Goal: Information Seeking & Learning: Learn about a topic

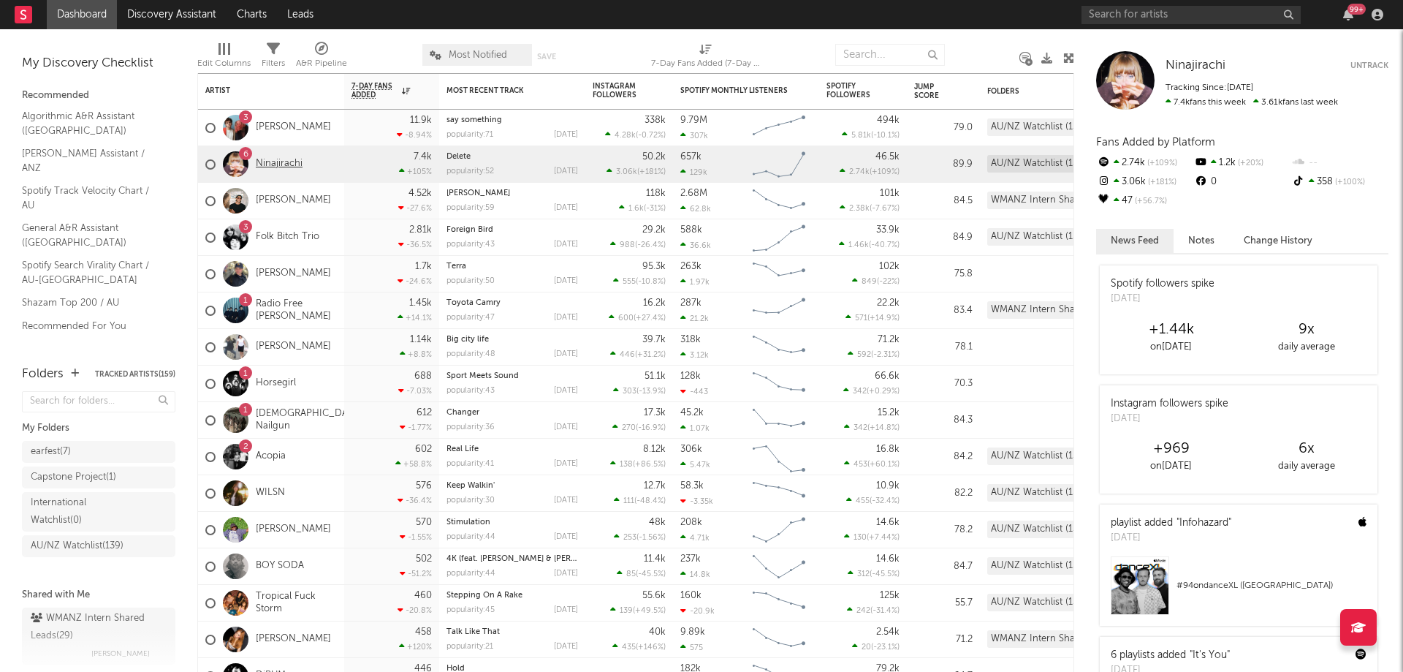
click at [289, 165] on link "Ninajirachi" at bounding box center [279, 164] width 47 height 12
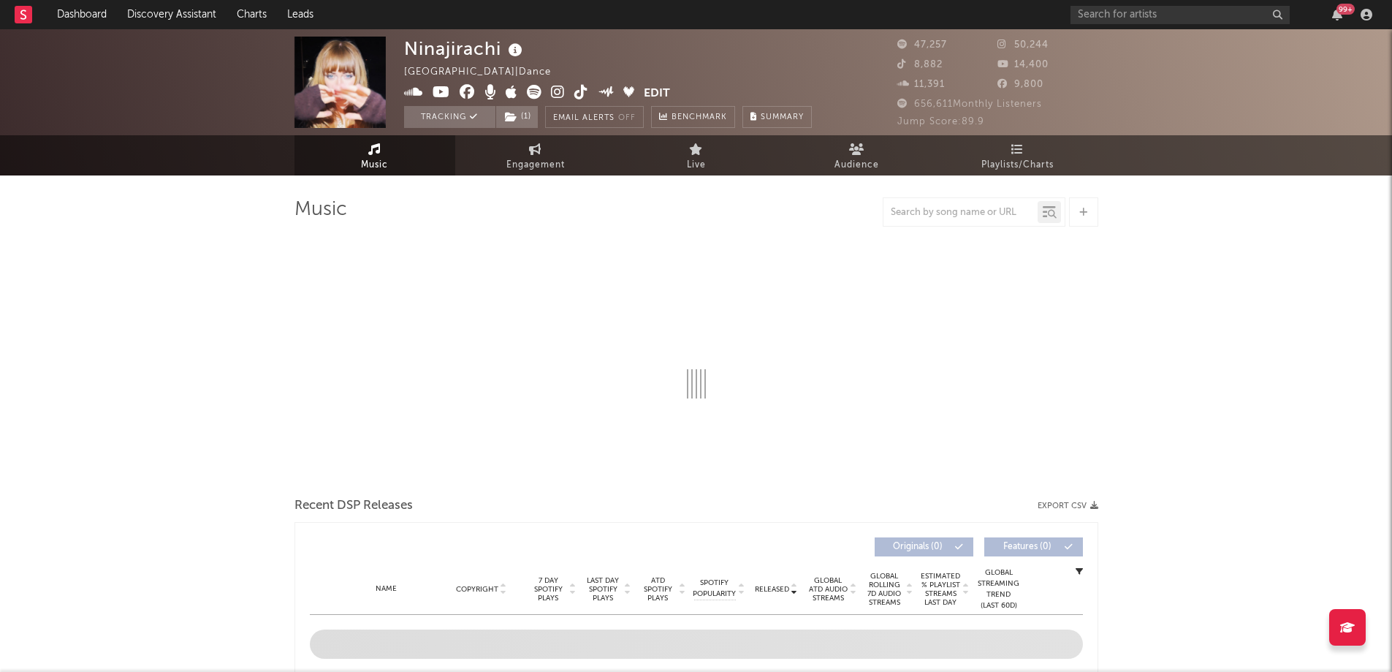
select select "6m"
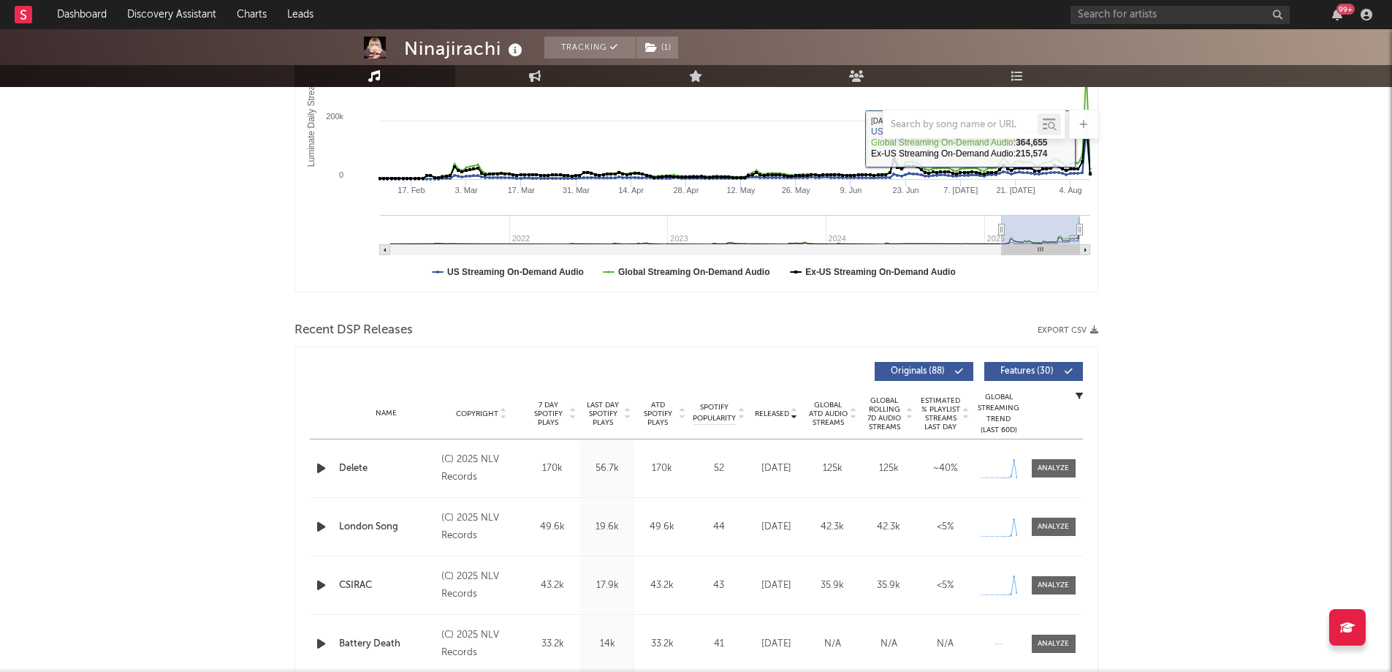
scroll to position [439, 0]
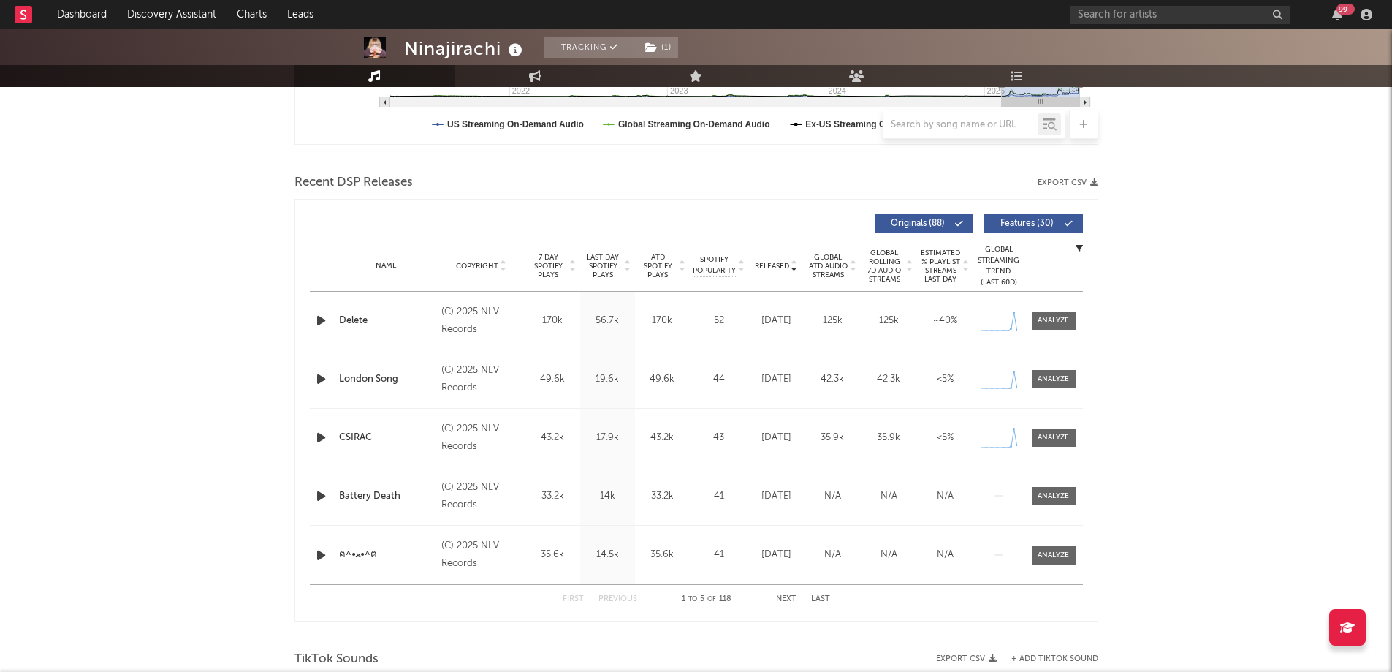
click at [789, 595] on button "Next" at bounding box center [786, 599] width 20 height 8
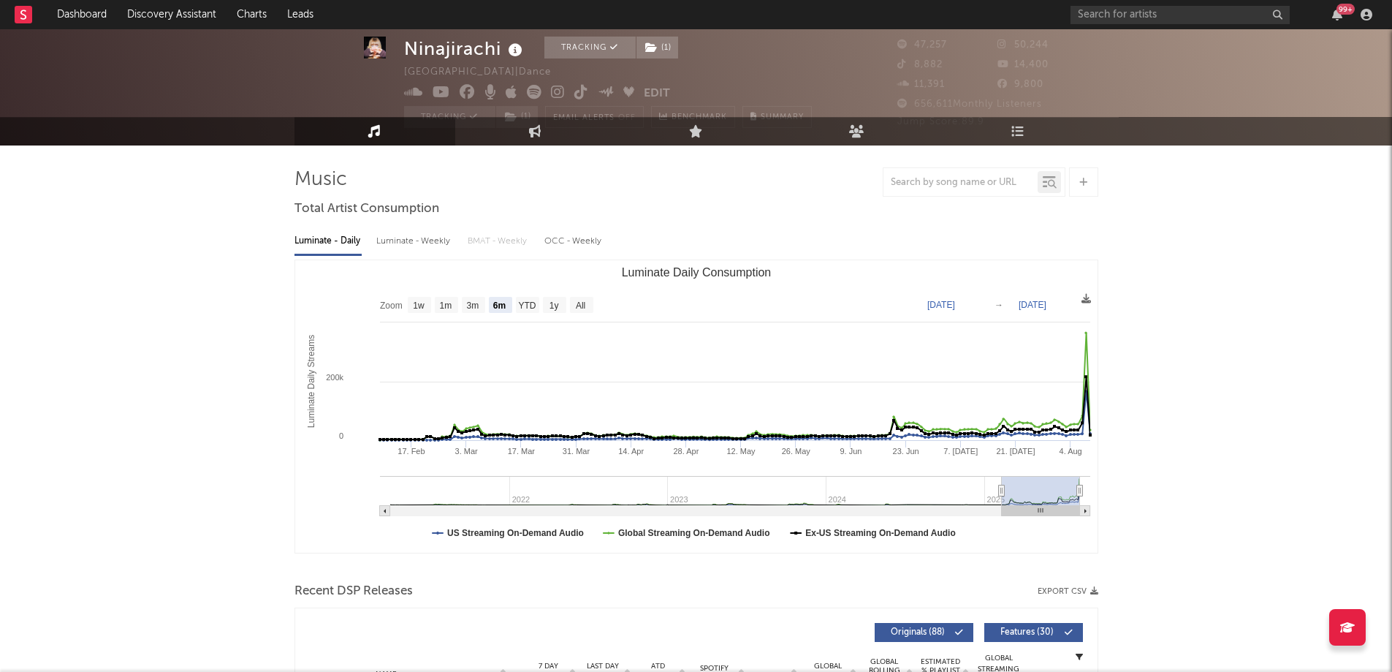
scroll to position [0, 0]
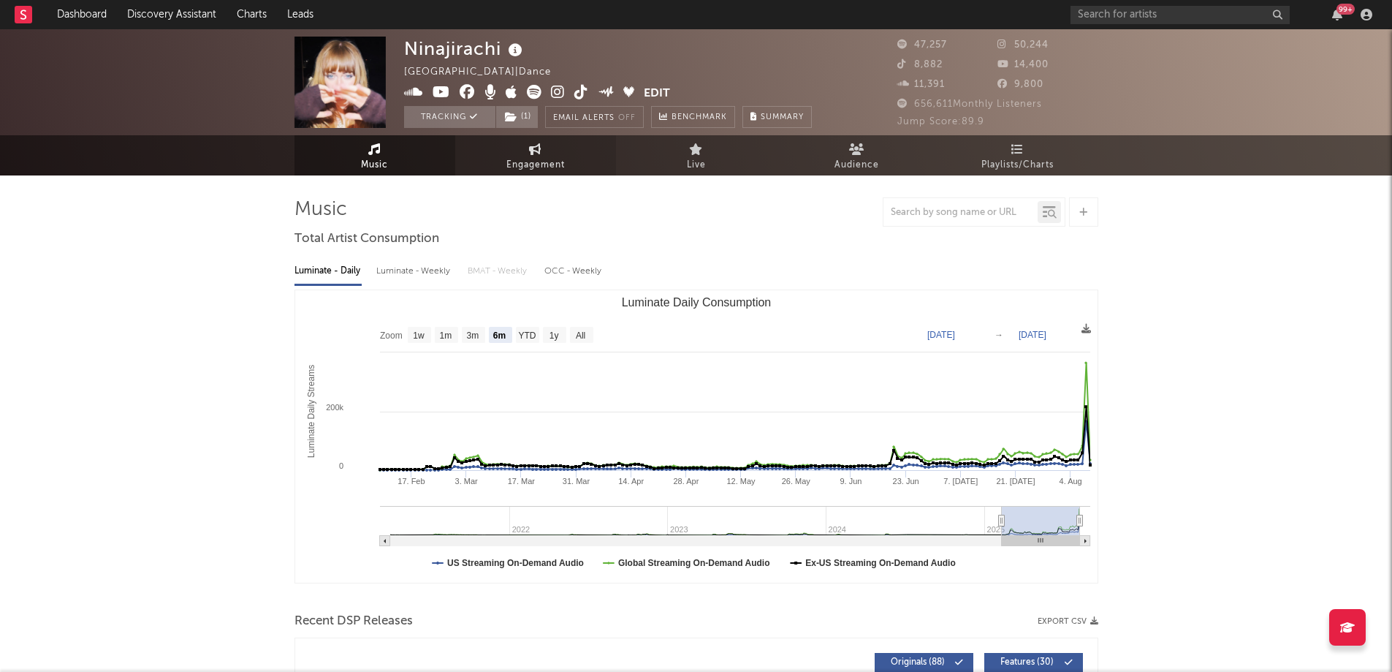
click at [552, 153] on link "Engagement" at bounding box center [535, 155] width 161 height 40
select select "1w"
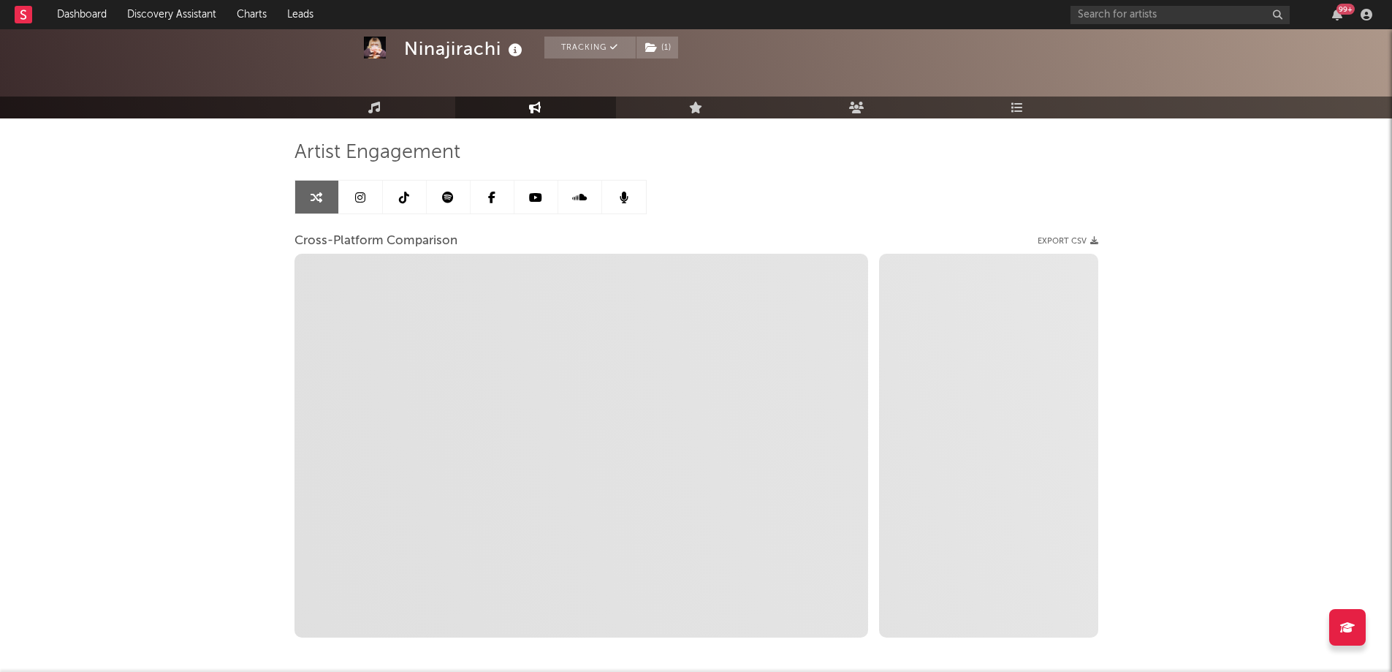
scroll to position [73, 0]
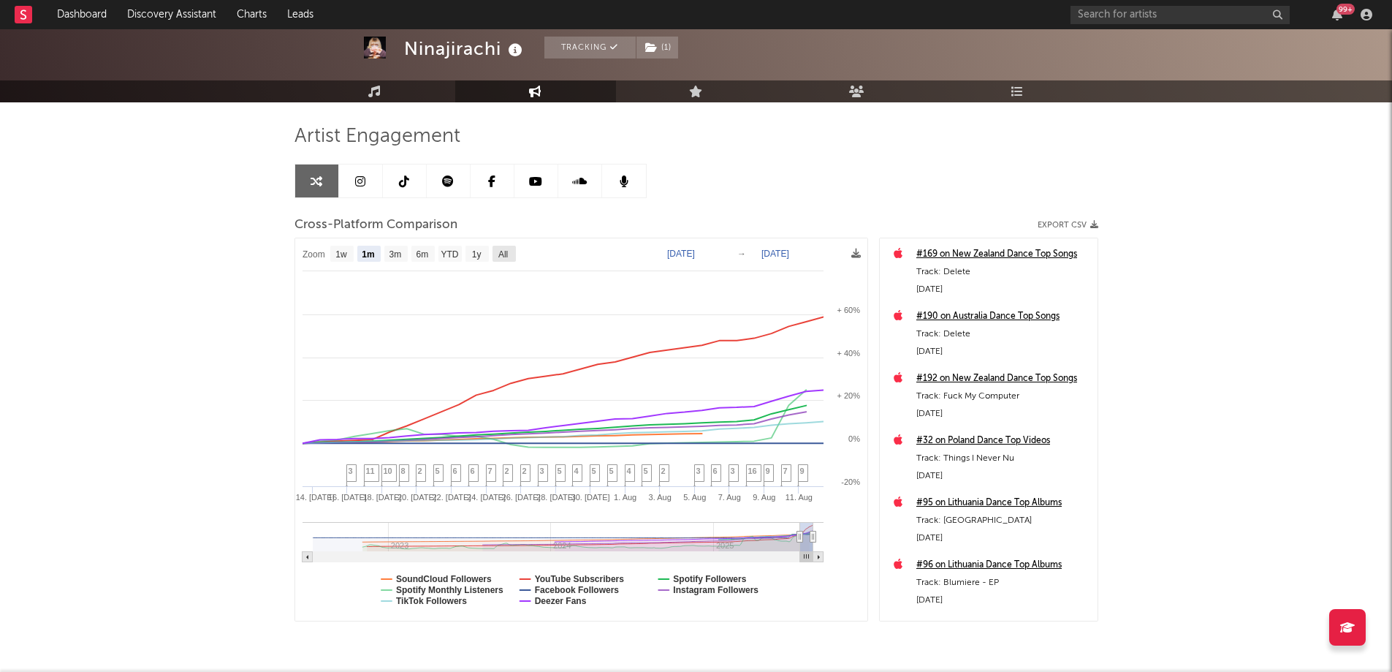
click at [506, 254] on text "All" at bounding box center [503, 254] width 10 height 10
select select "All"
type input "[DATE]"
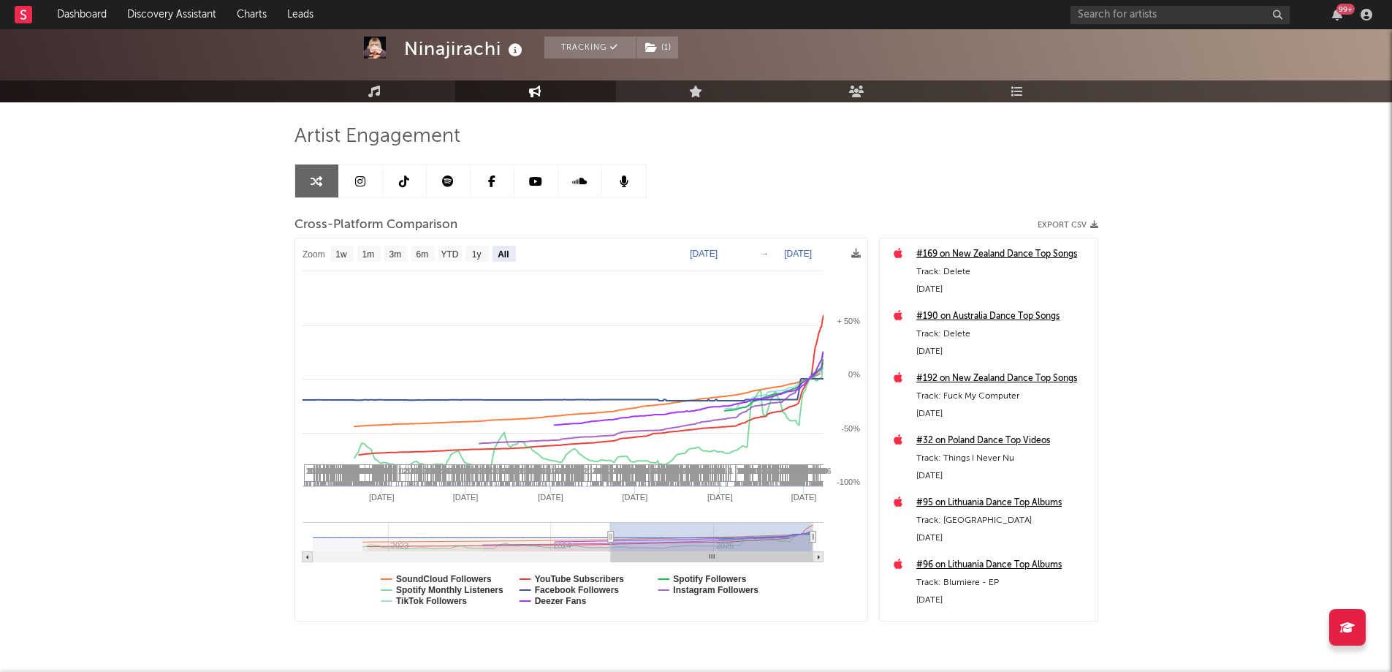
select select "All"
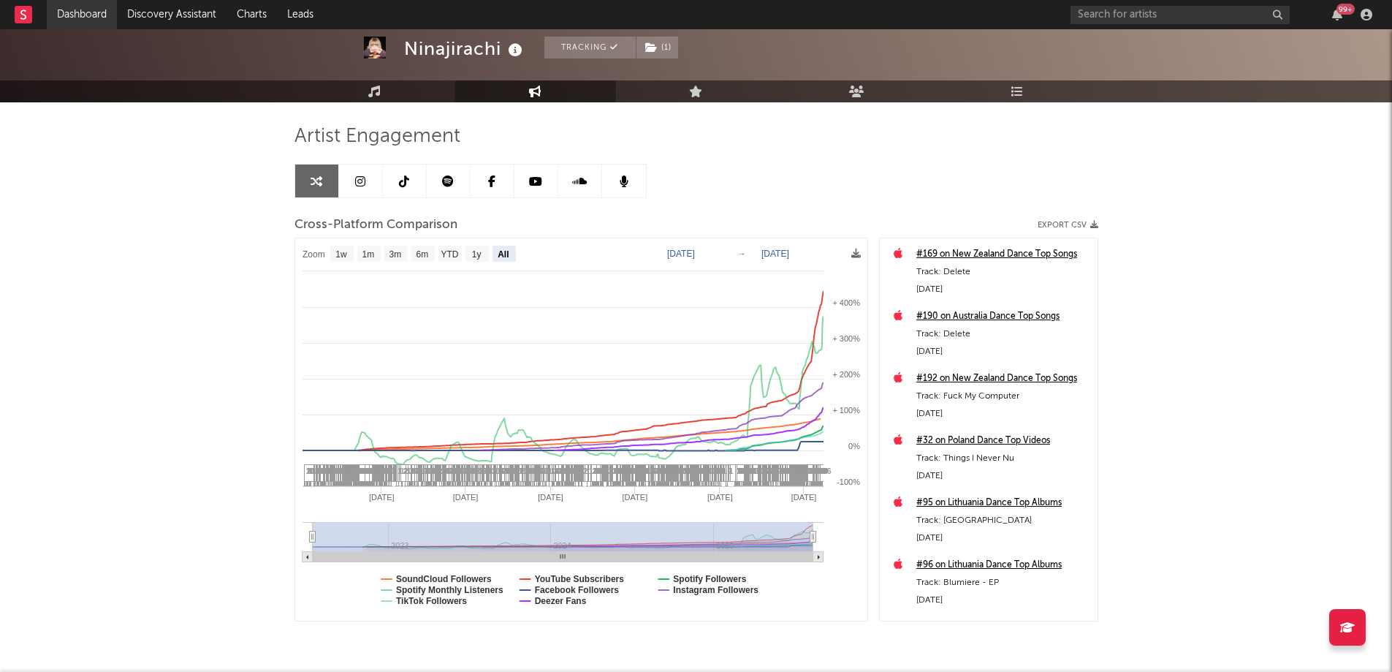
click at [75, 11] on link "Dashboard" at bounding box center [82, 14] width 70 height 29
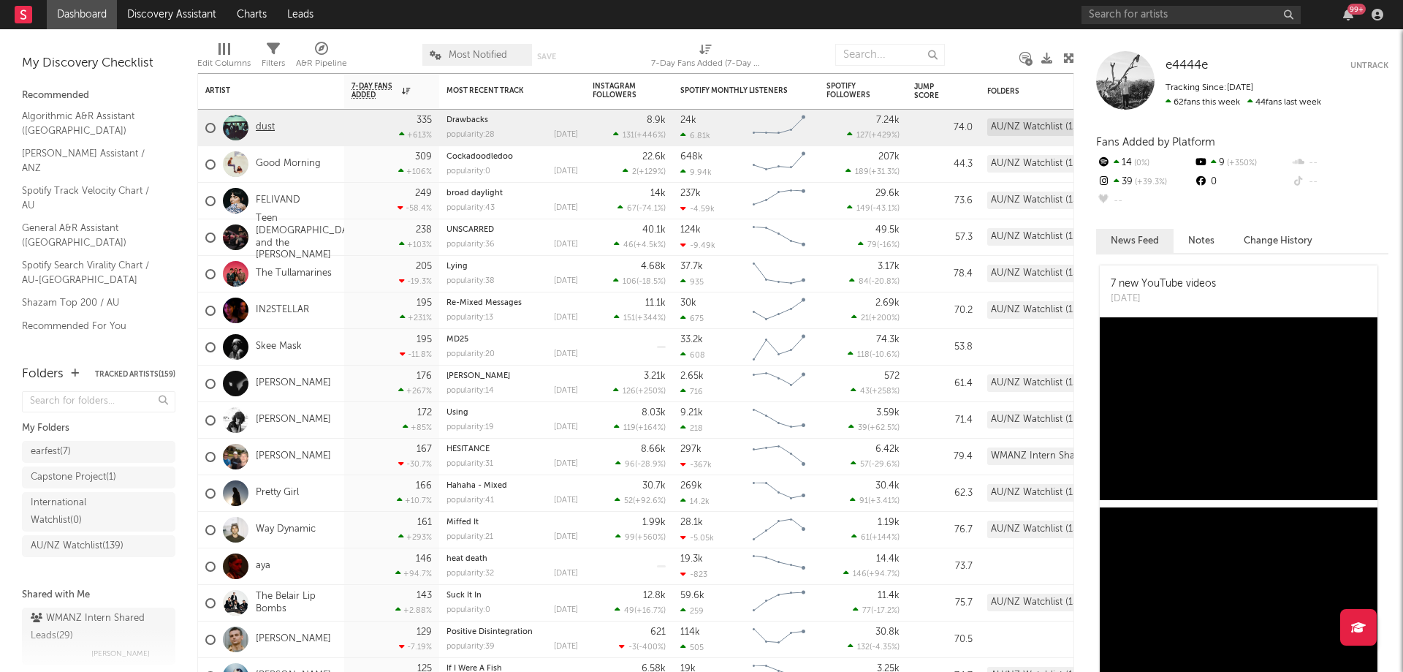
click at [267, 125] on link "dust" at bounding box center [265, 127] width 19 height 12
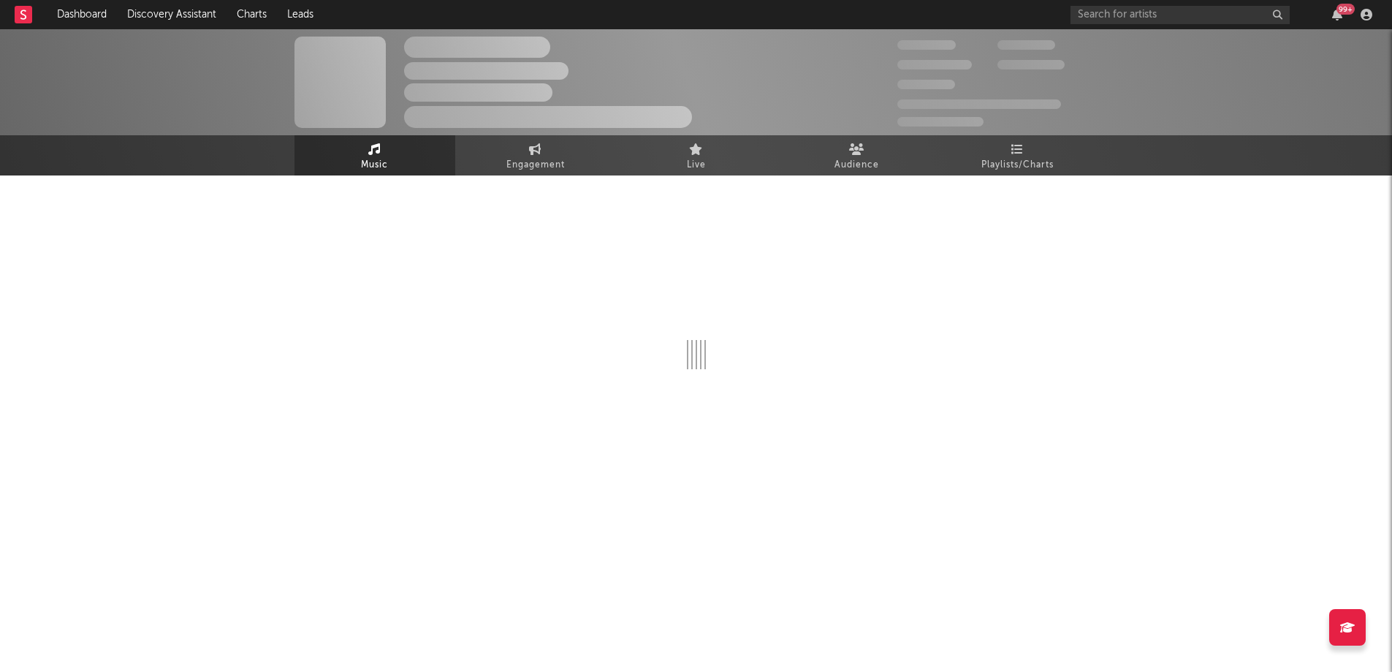
select select "1w"
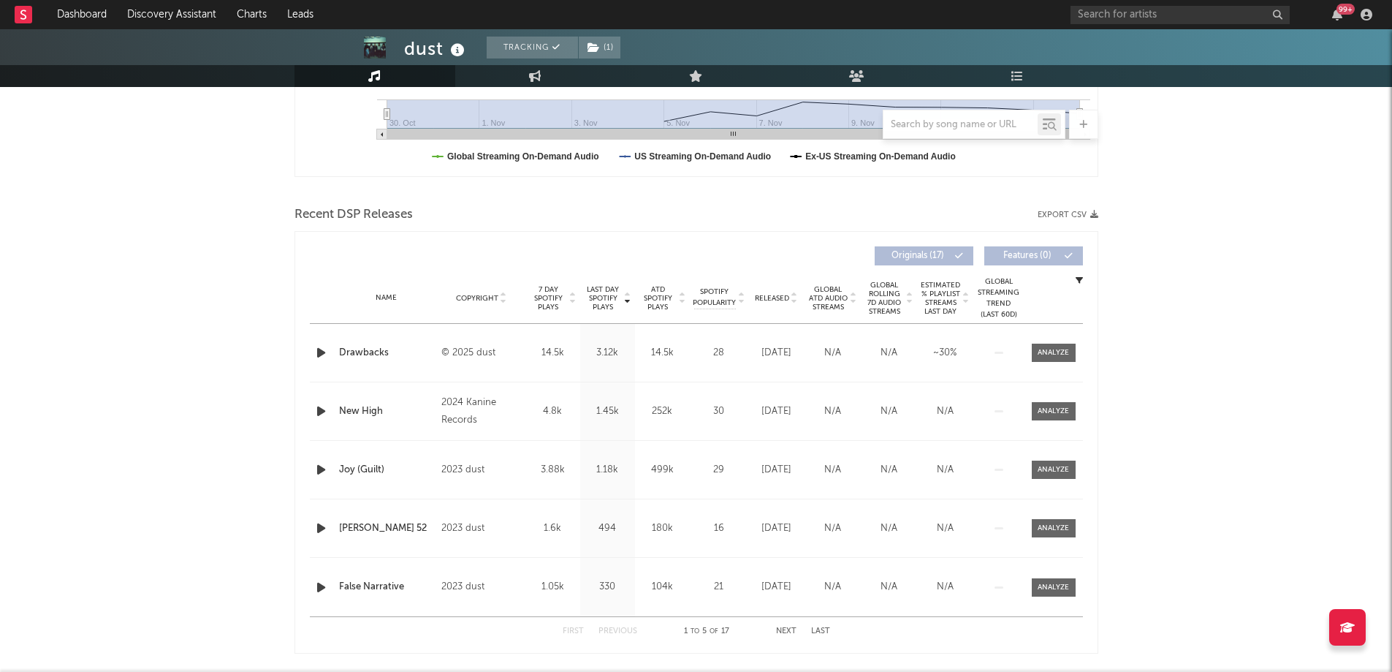
scroll to position [439, 0]
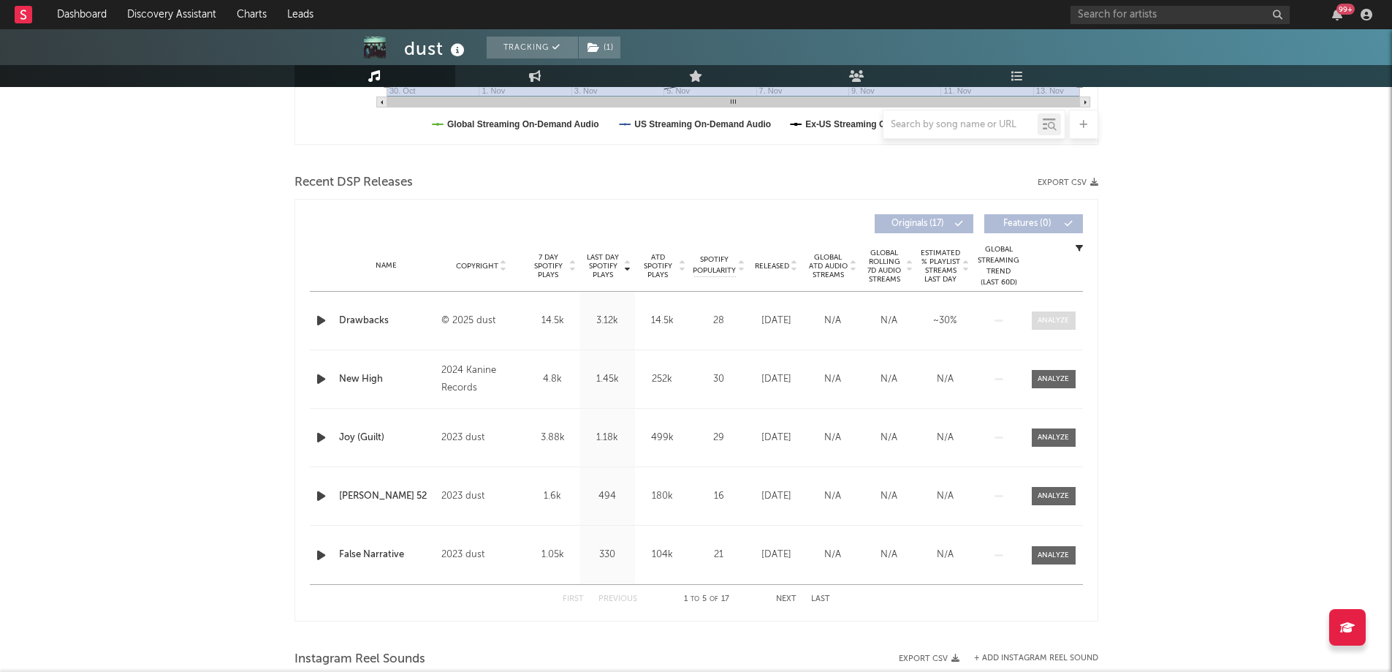
click at [1066, 327] on span at bounding box center [1054, 320] width 44 height 18
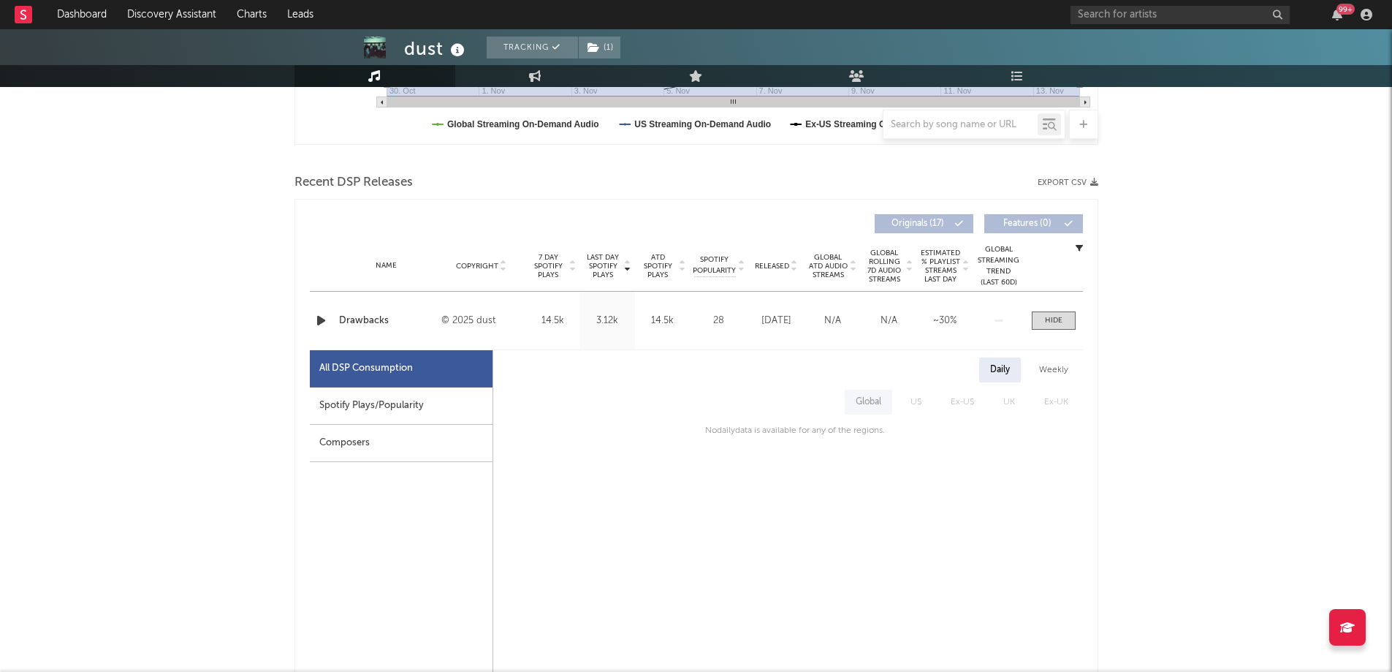
click at [382, 423] on div "Spotify Plays/Popularity" at bounding box center [401, 405] width 183 height 37
select select "1w"
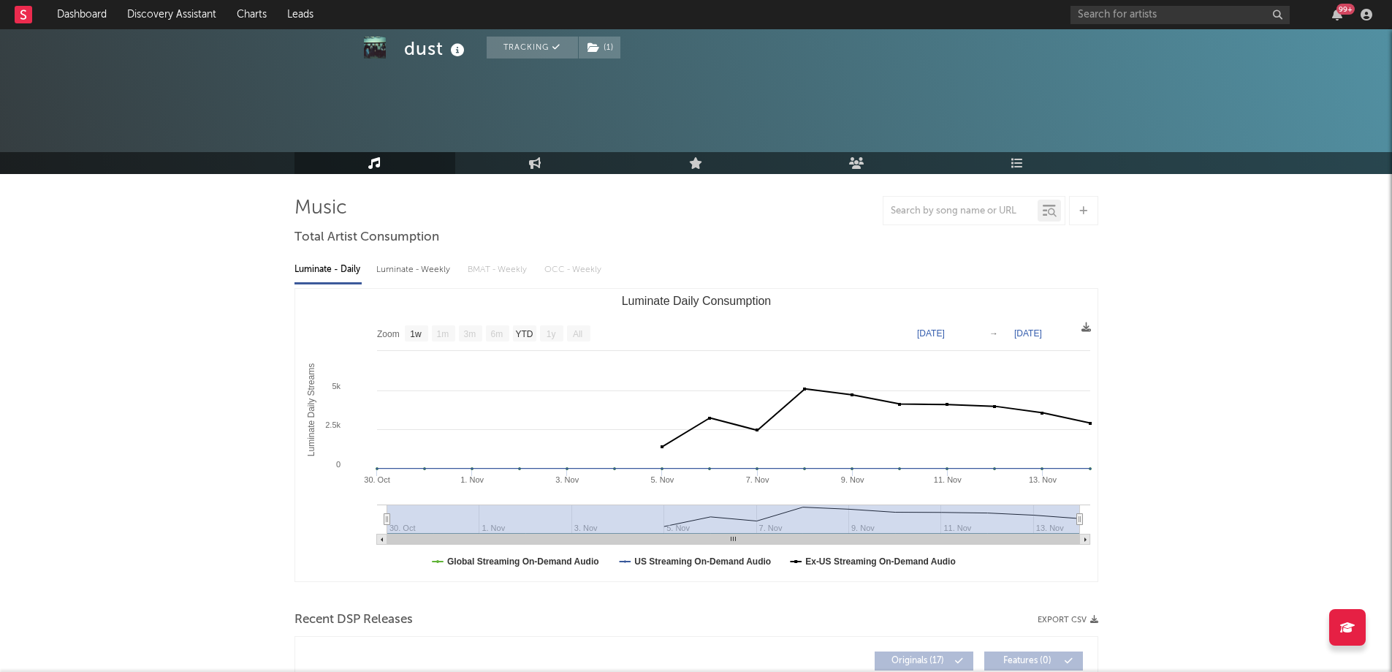
scroll to position [0, 0]
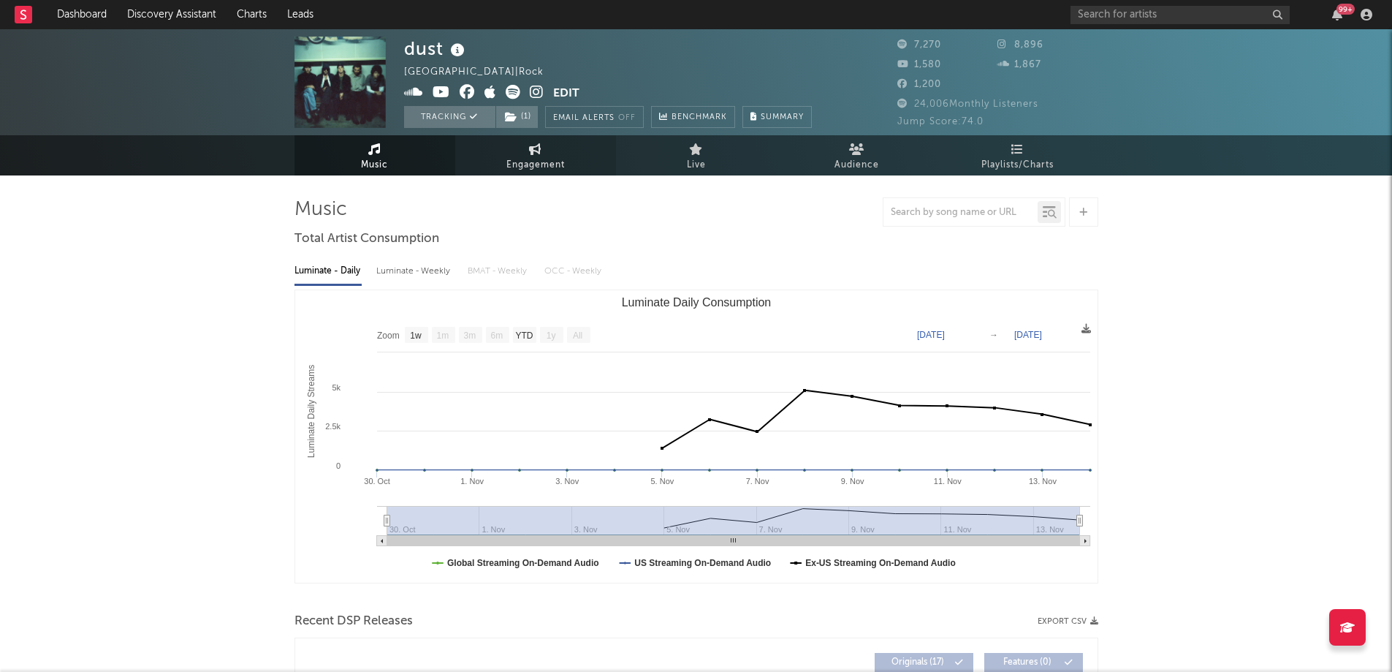
click at [550, 167] on span "Engagement" at bounding box center [535, 165] width 58 height 18
select select "1w"
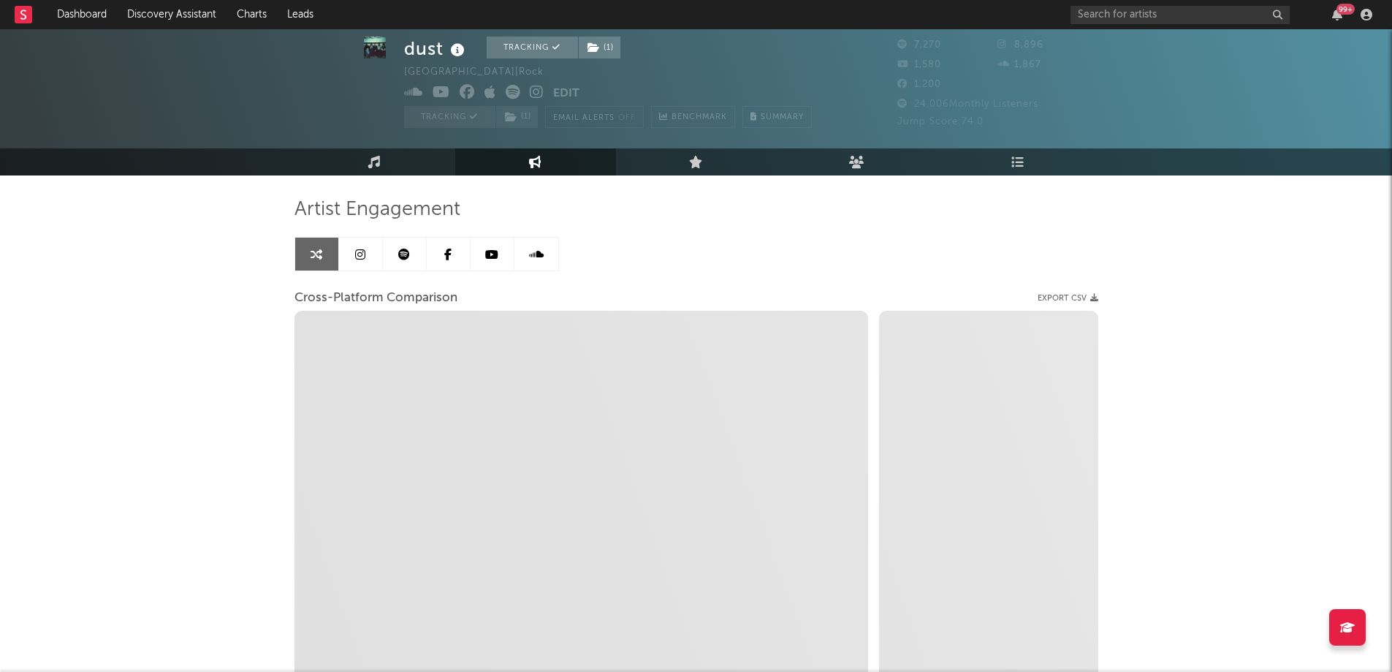
scroll to position [125, 0]
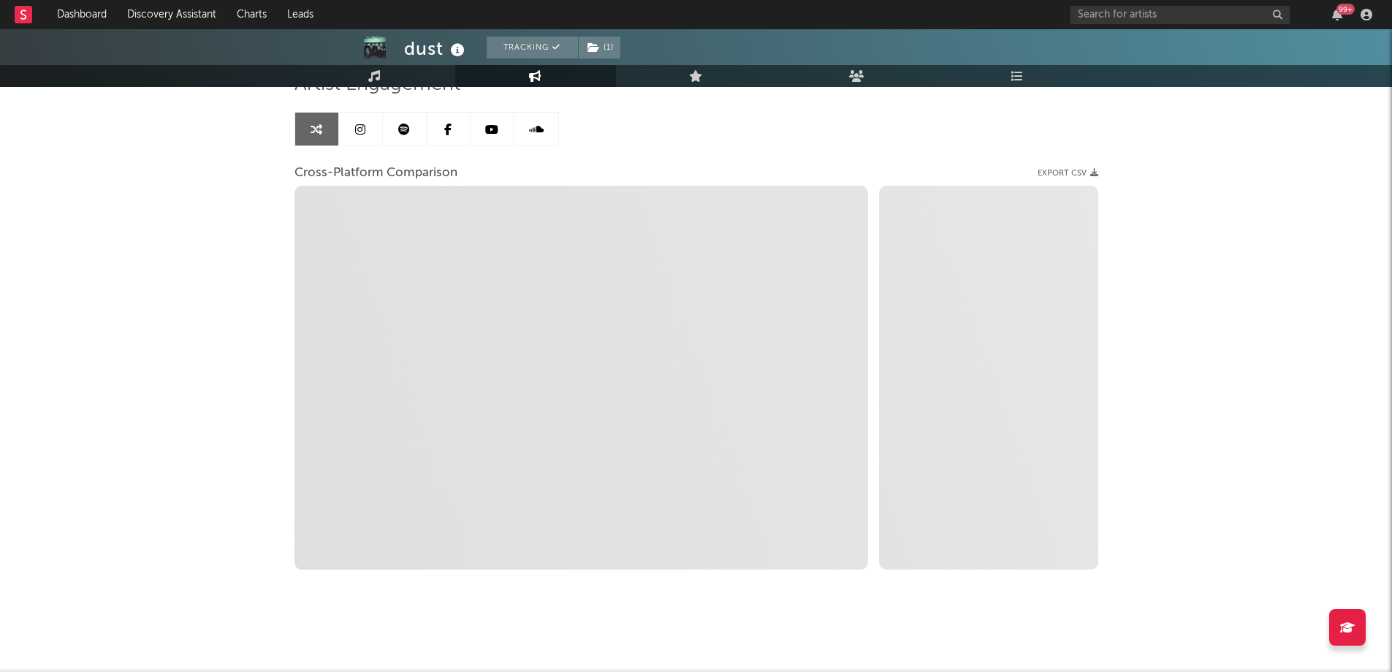
select select "1m"
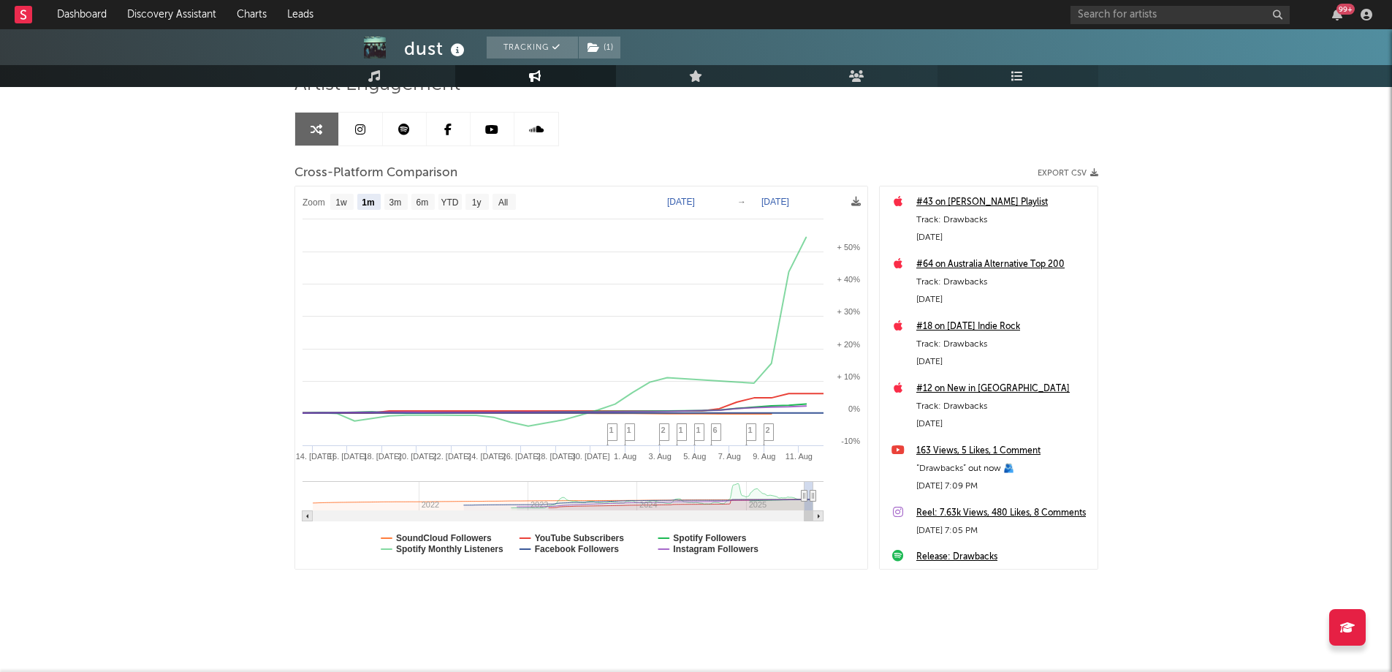
click at [1031, 77] on link "Playlists/Charts" at bounding box center [1018, 76] width 161 height 22
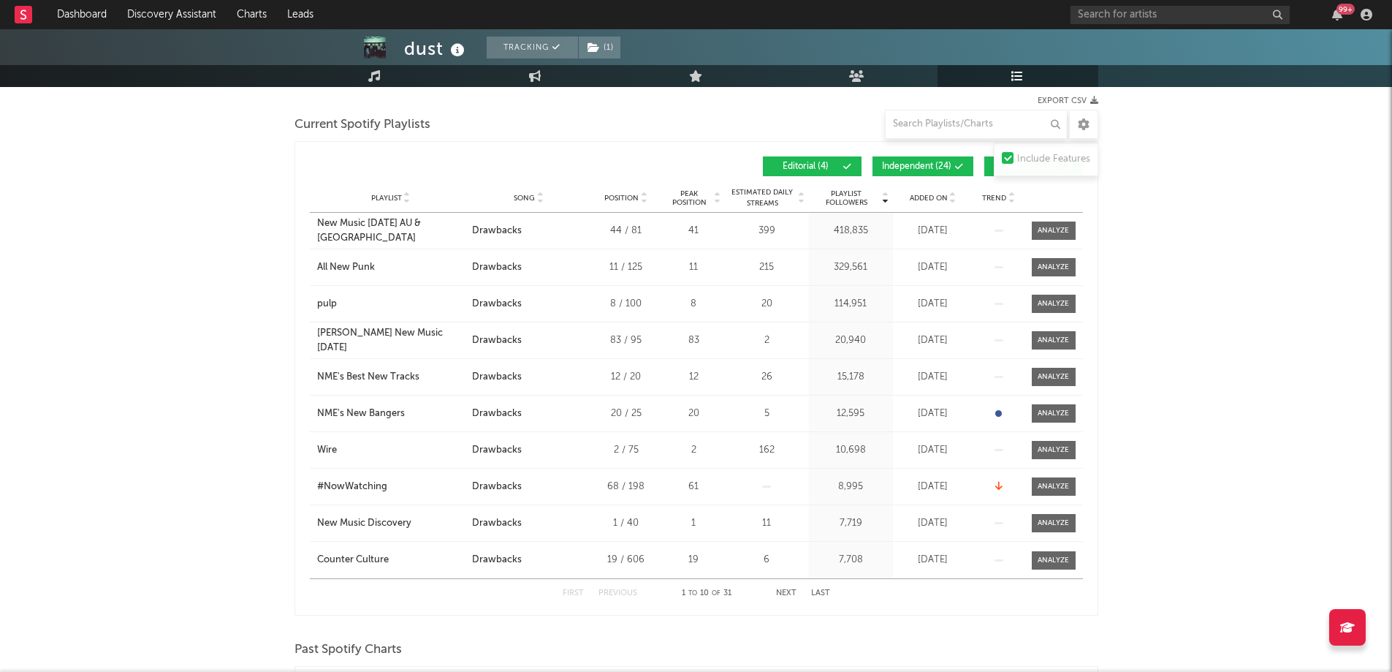
scroll to position [219, 0]
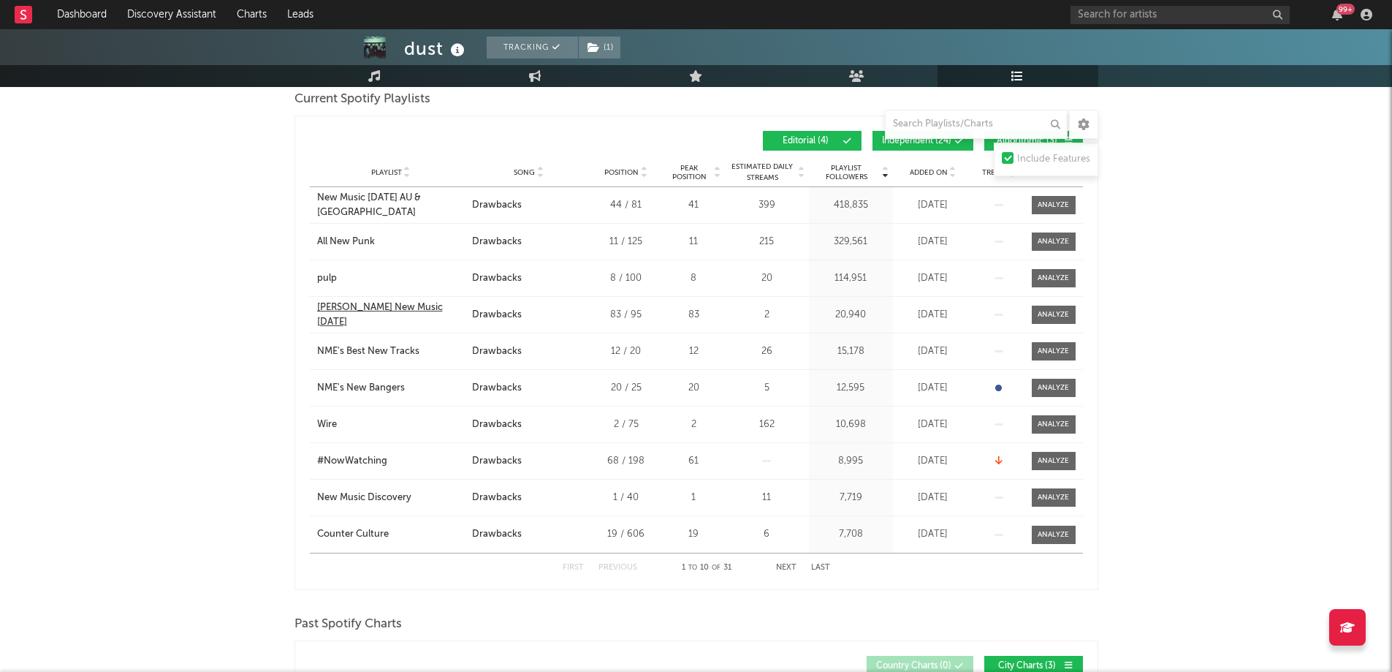
click at [401, 310] on div "[PERSON_NAME] New Music [DATE]" at bounding box center [391, 314] width 148 height 29
click at [789, 565] on button "Next" at bounding box center [786, 567] width 20 height 8
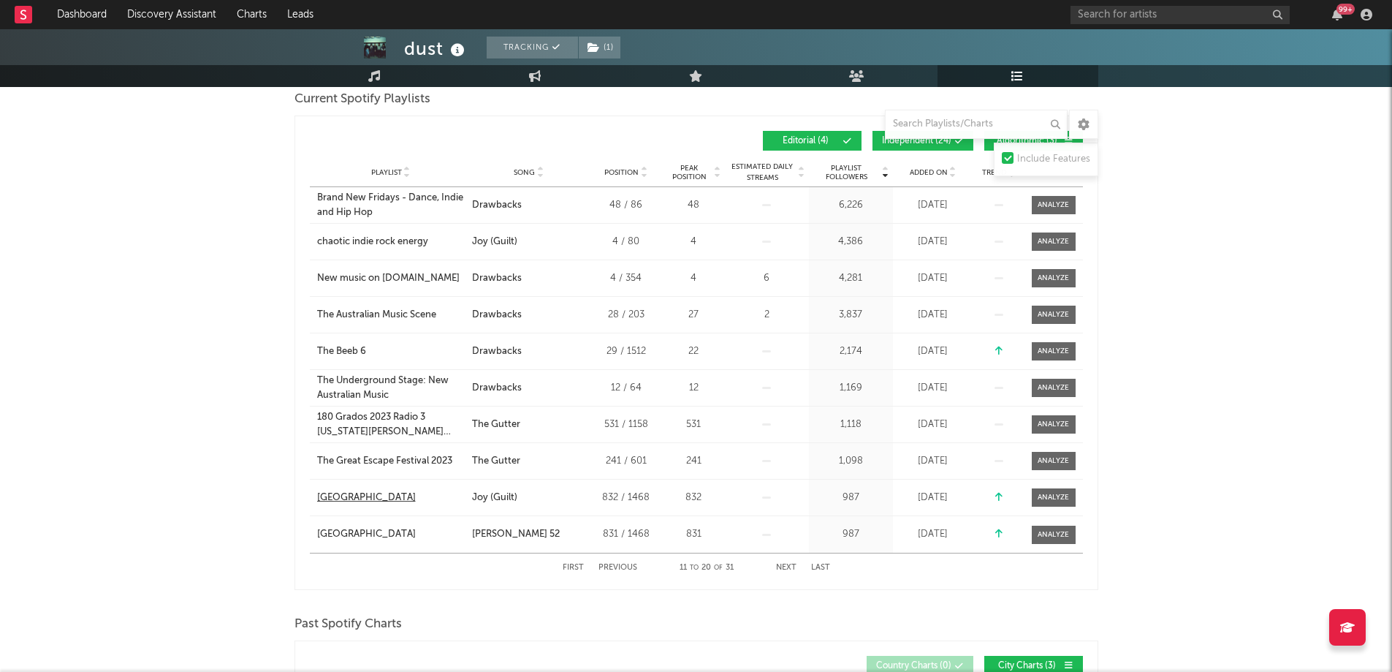
click at [343, 494] on div "[GEOGRAPHIC_DATA]" at bounding box center [366, 497] width 99 height 15
click at [78, 22] on link "Dashboard" at bounding box center [82, 14] width 70 height 29
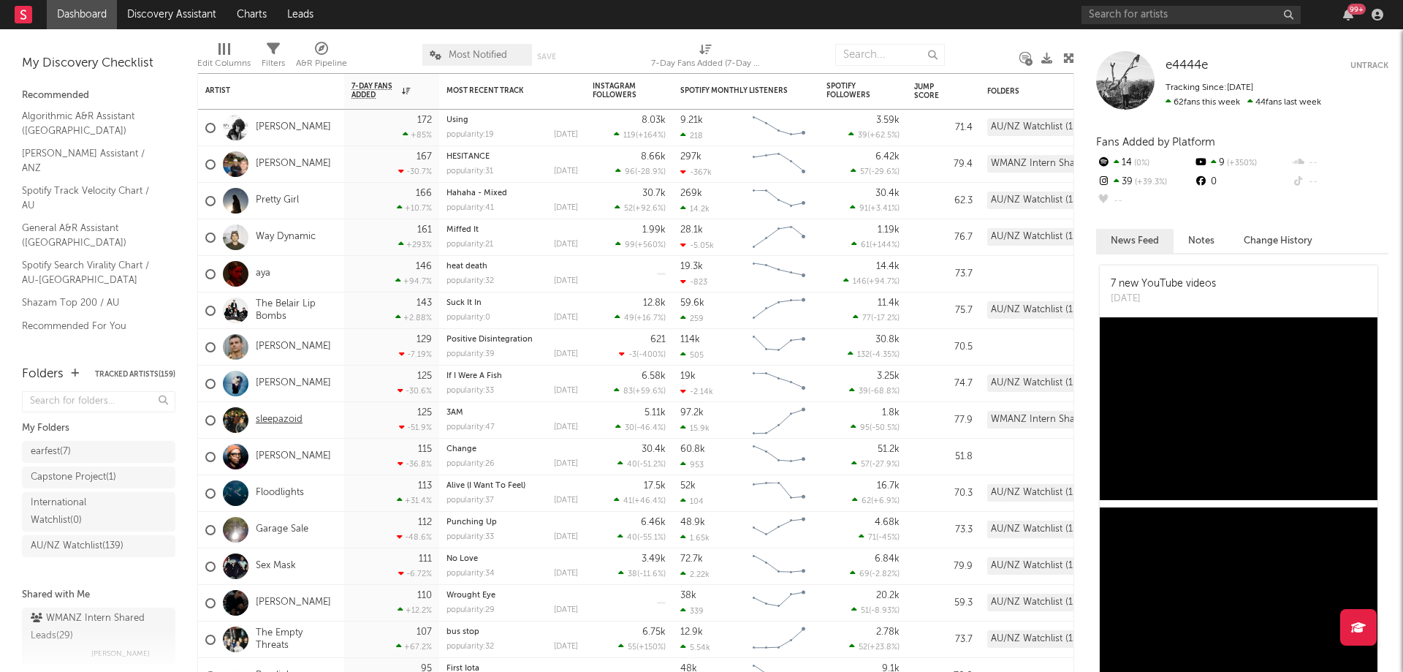
click at [263, 414] on link "sleepazoid" at bounding box center [279, 420] width 47 height 12
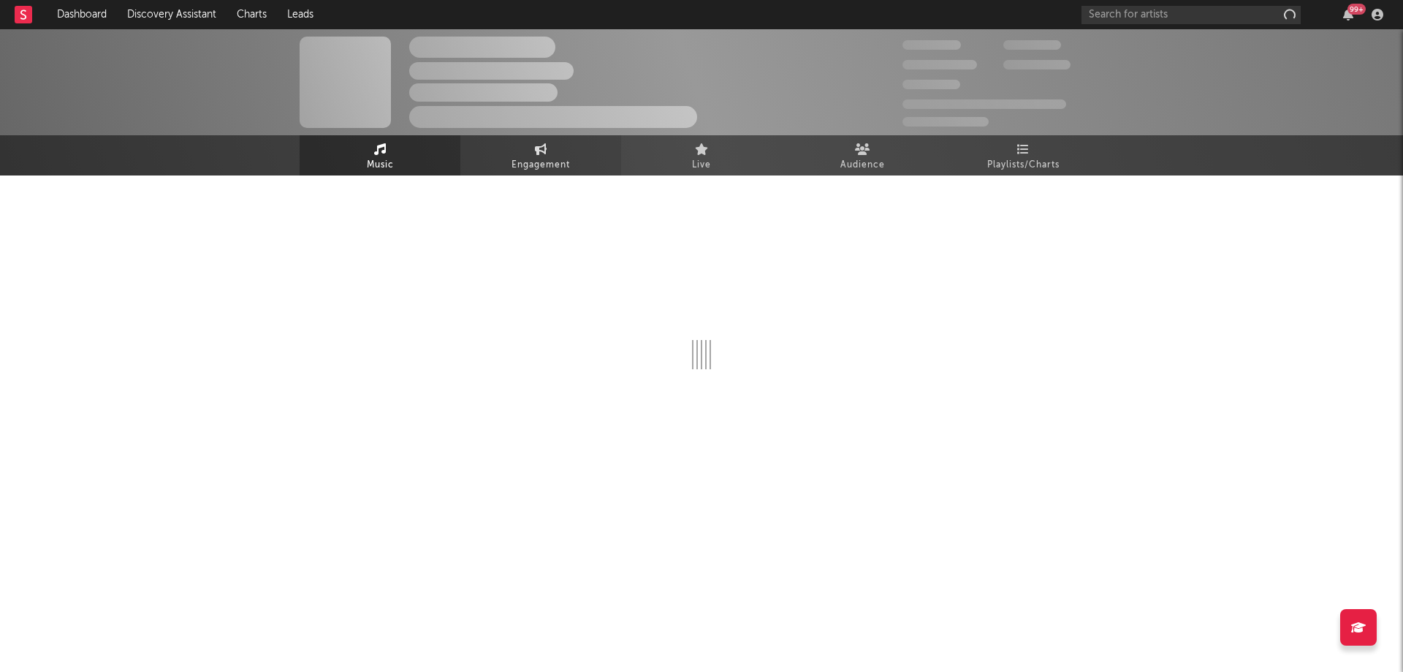
click at [551, 150] on link "Engagement" at bounding box center [540, 155] width 161 height 40
select select "1w"
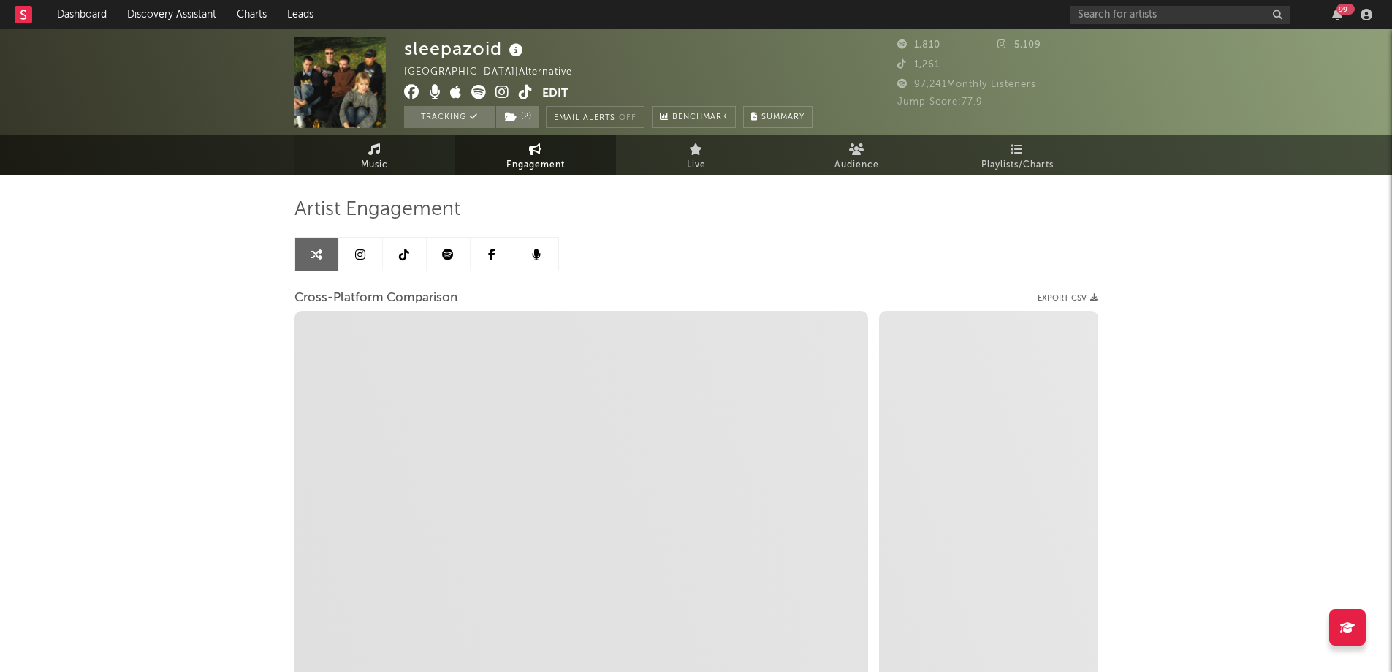
click at [387, 150] on link "Music" at bounding box center [375, 155] width 161 height 40
select select "1w"
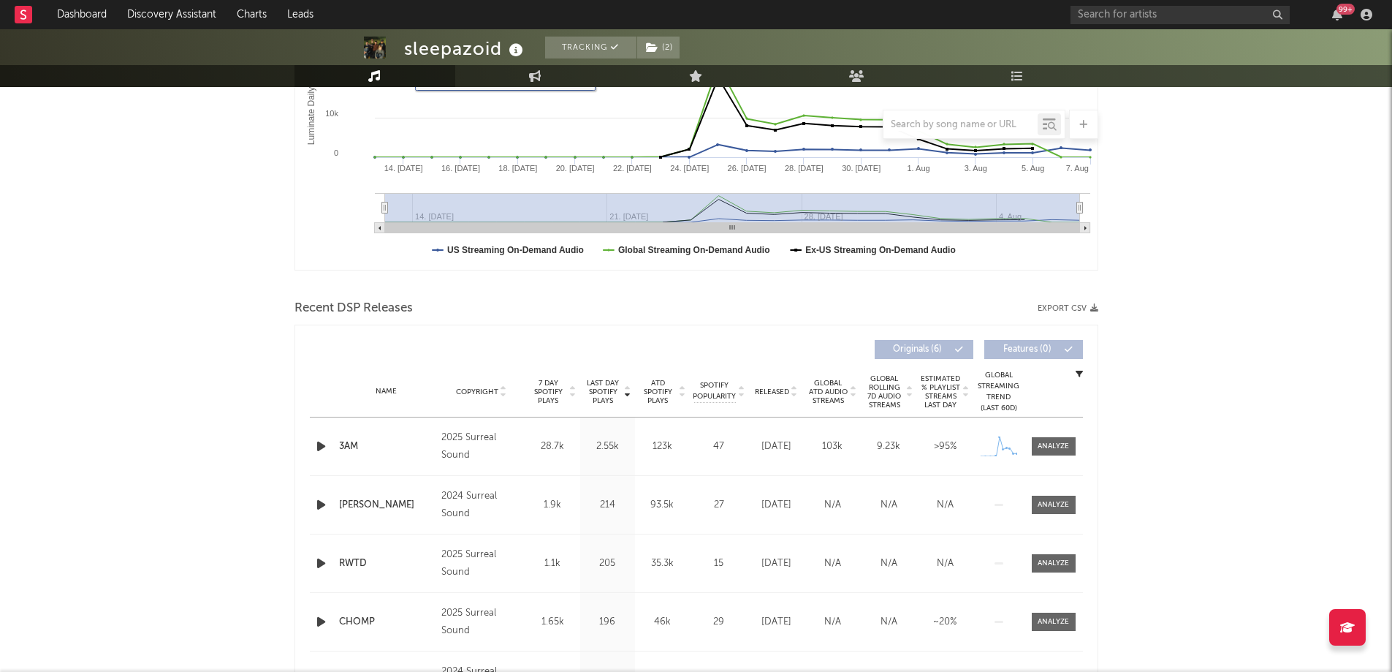
scroll to position [512, 0]
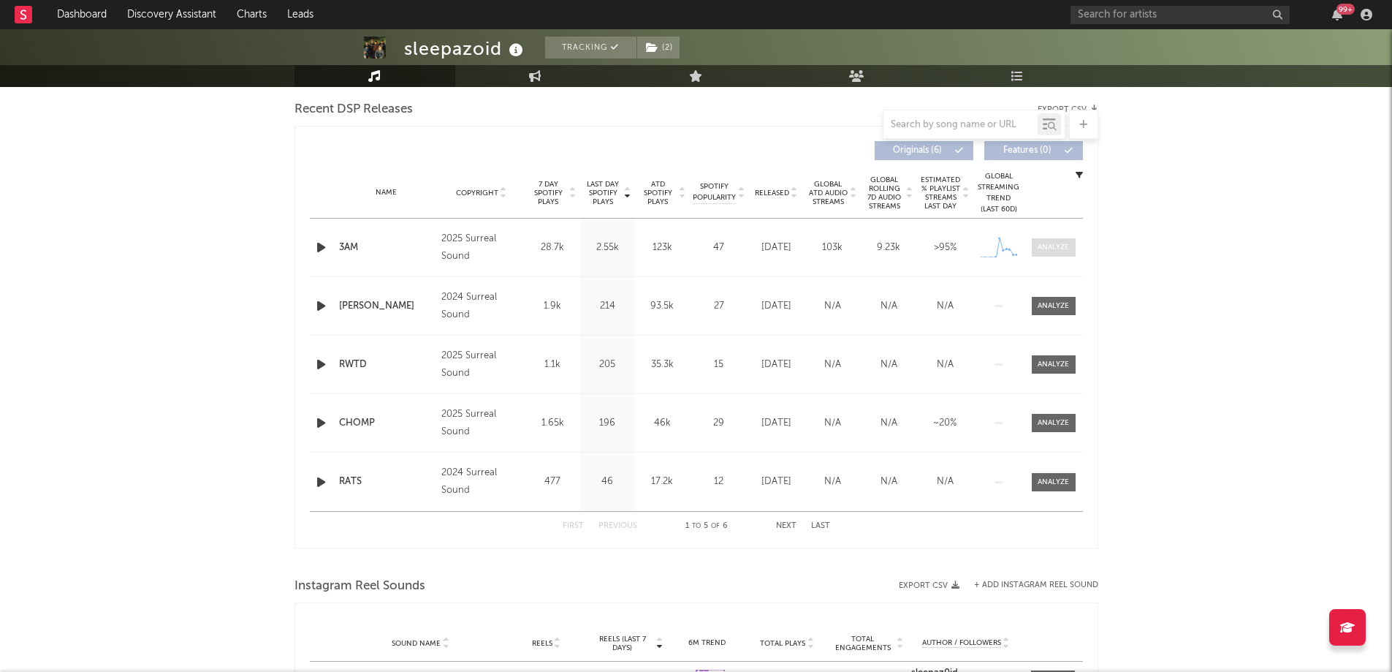
click at [1044, 240] on span at bounding box center [1054, 247] width 44 height 18
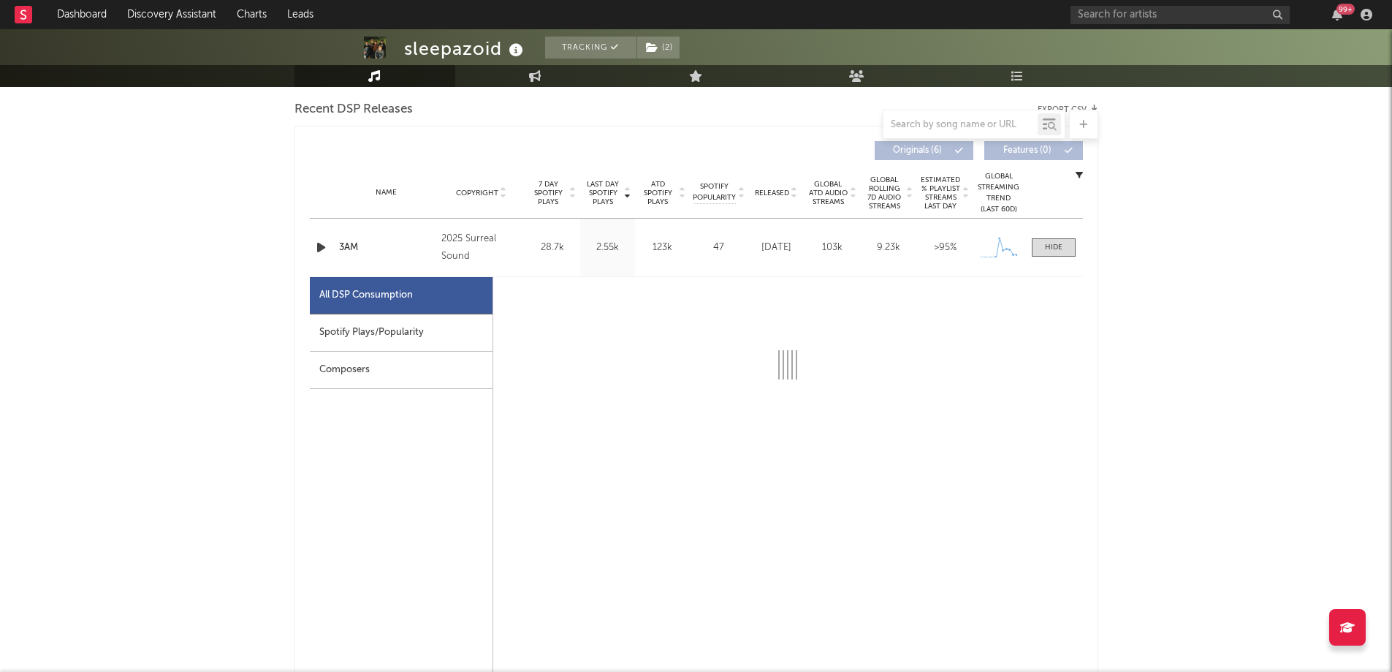
select select "1w"
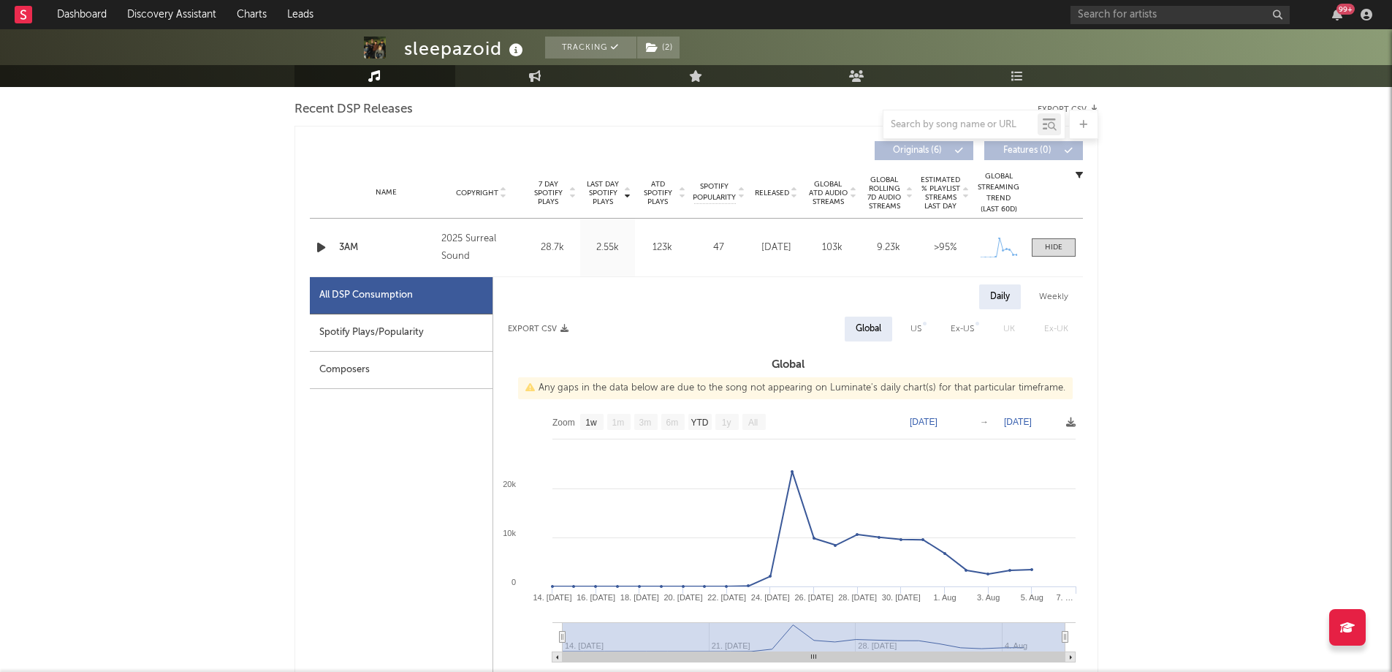
click at [425, 316] on div "Spotify Plays/Popularity" at bounding box center [401, 332] width 183 height 37
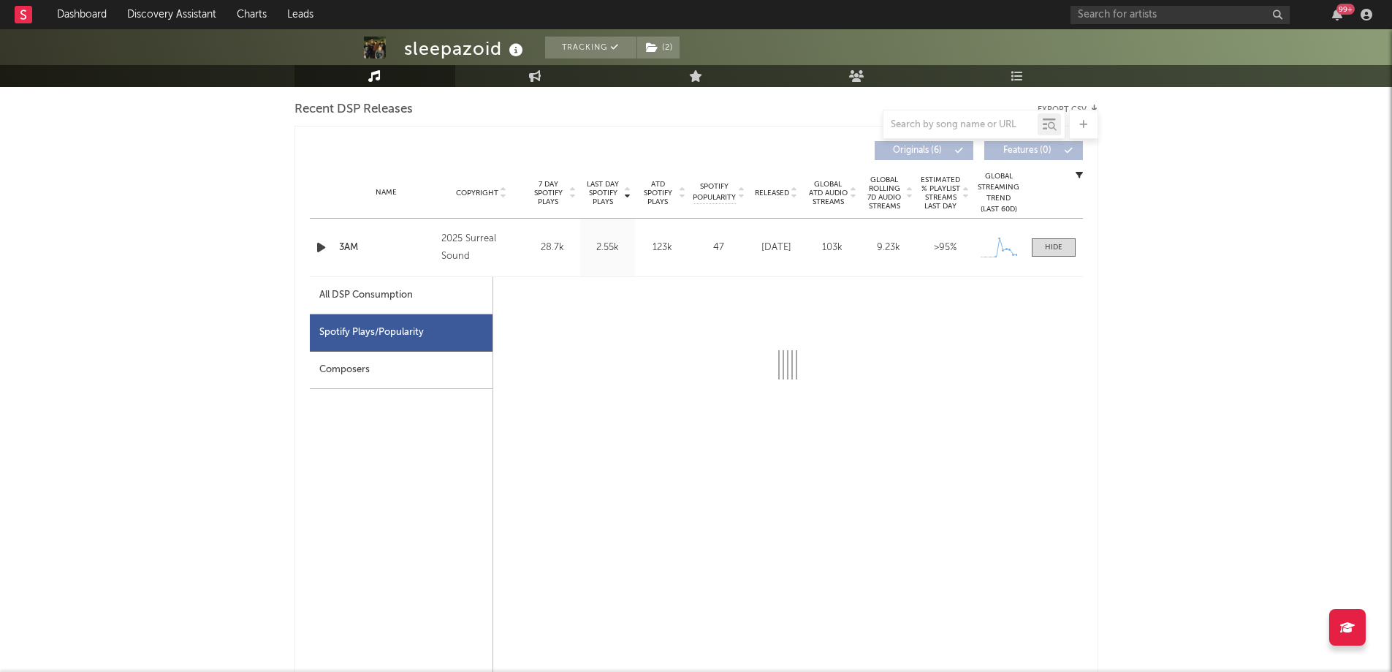
select select "1w"
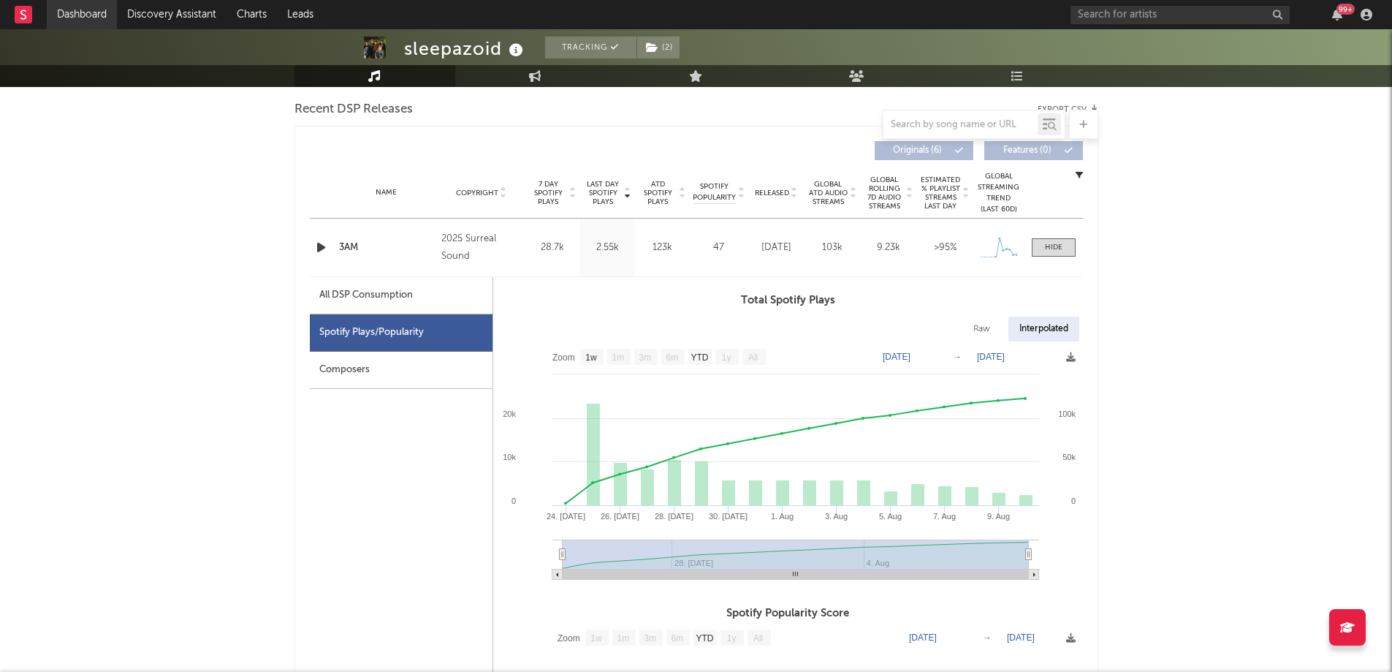
click at [90, 5] on link "Dashboard" at bounding box center [82, 14] width 70 height 29
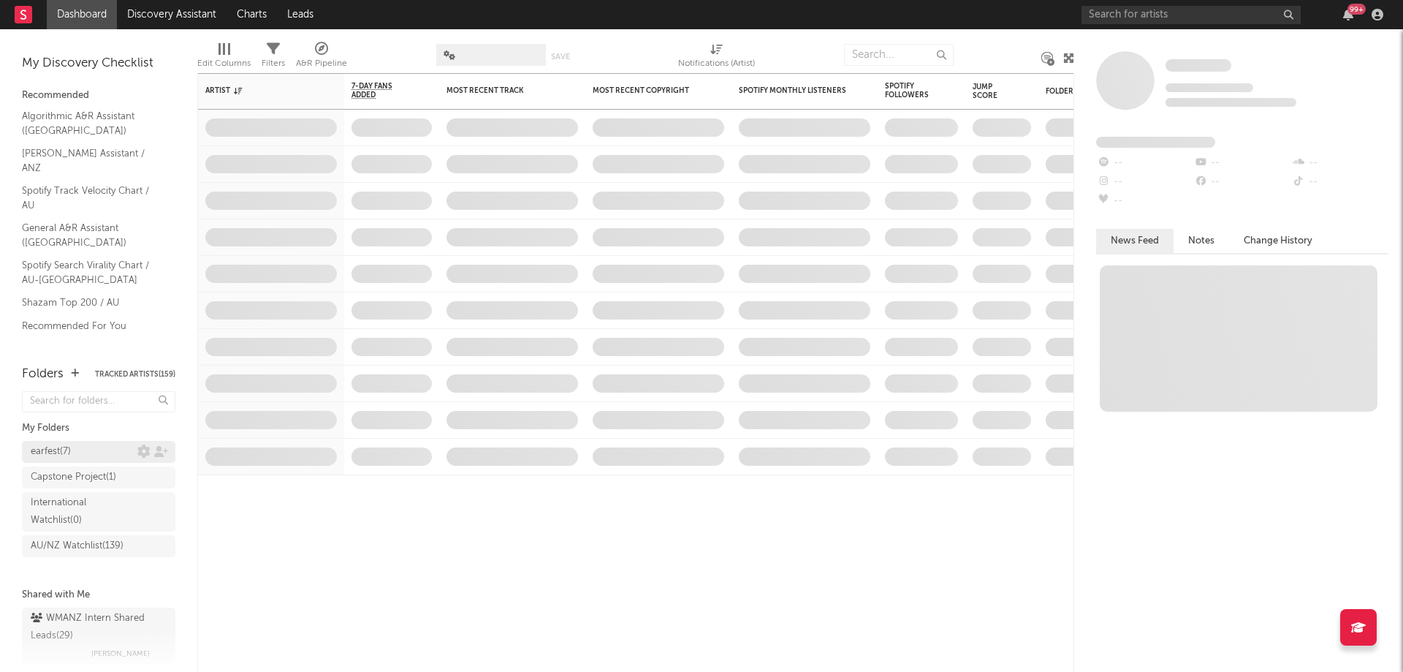
click at [108, 452] on div "earfest ( 7 )" at bounding box center [84, 452] width 107 height 18
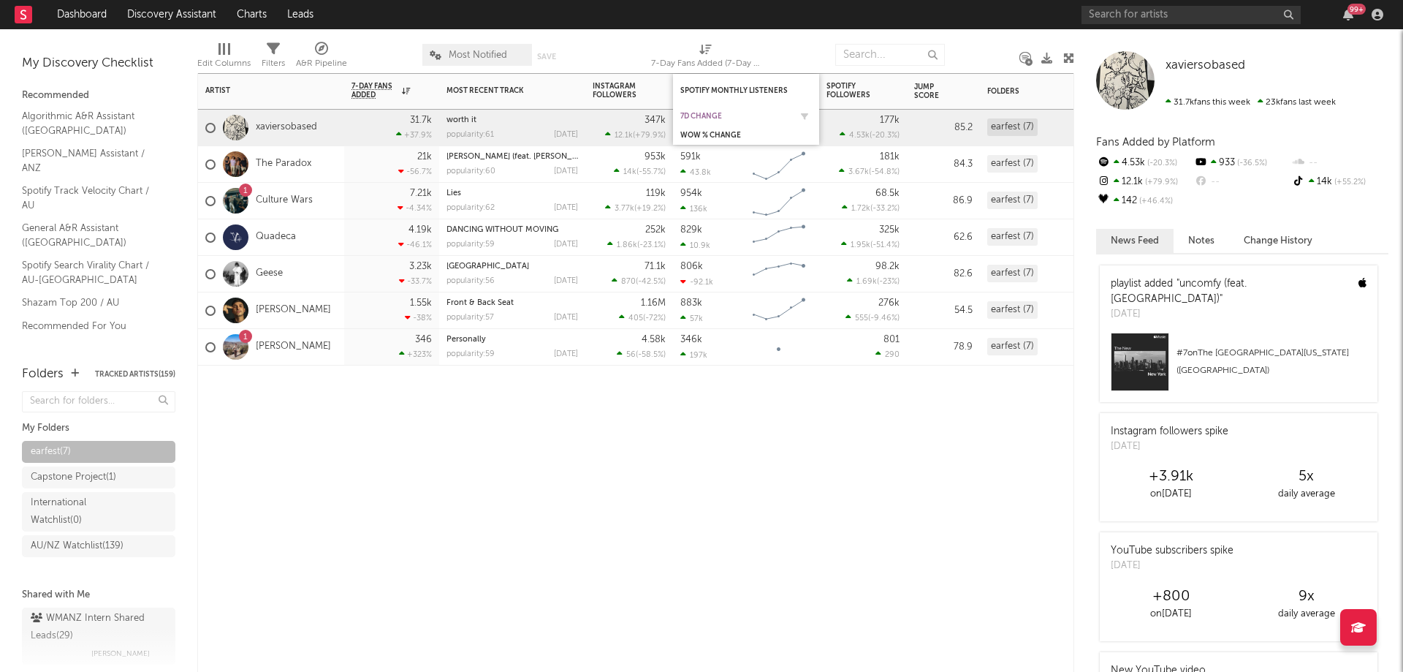
click at [743, 117] on div "7d Change" at bounding box center [735, 116] width 110 height 9
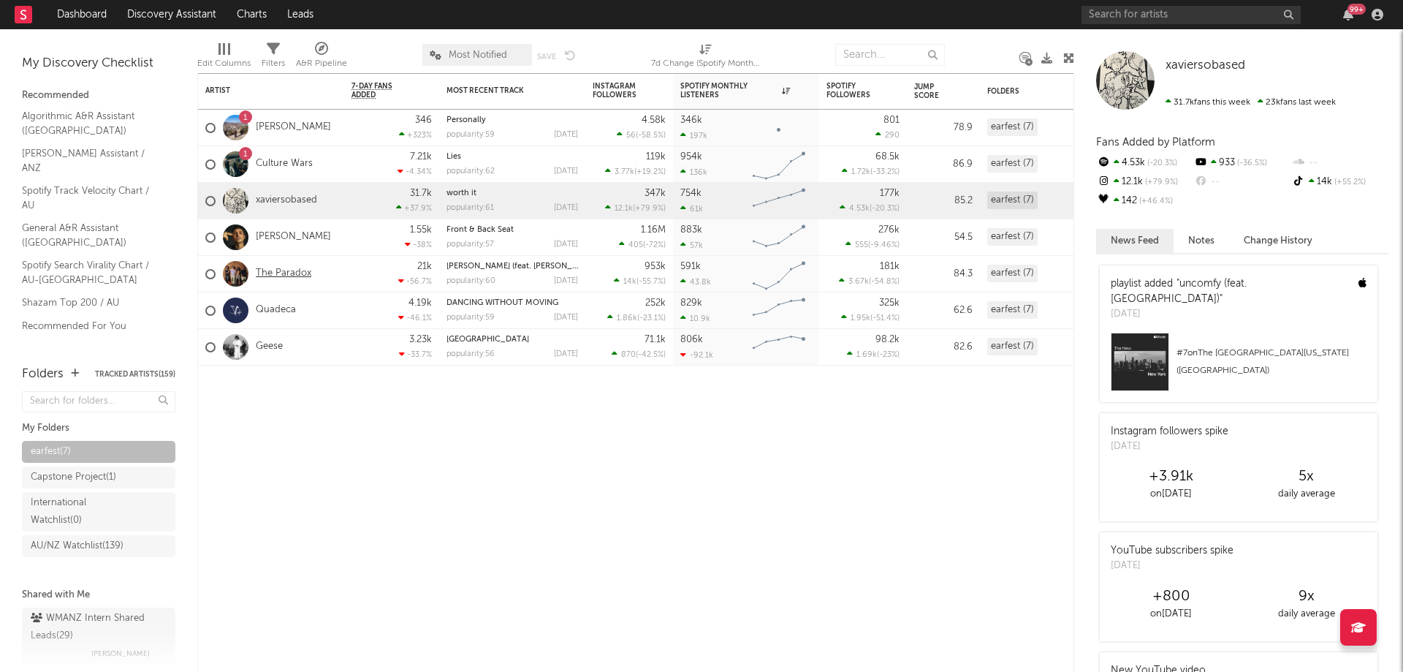
click at [295, 279] on link "The Paradox" at bounding box center [284, 273] width 56 height 12
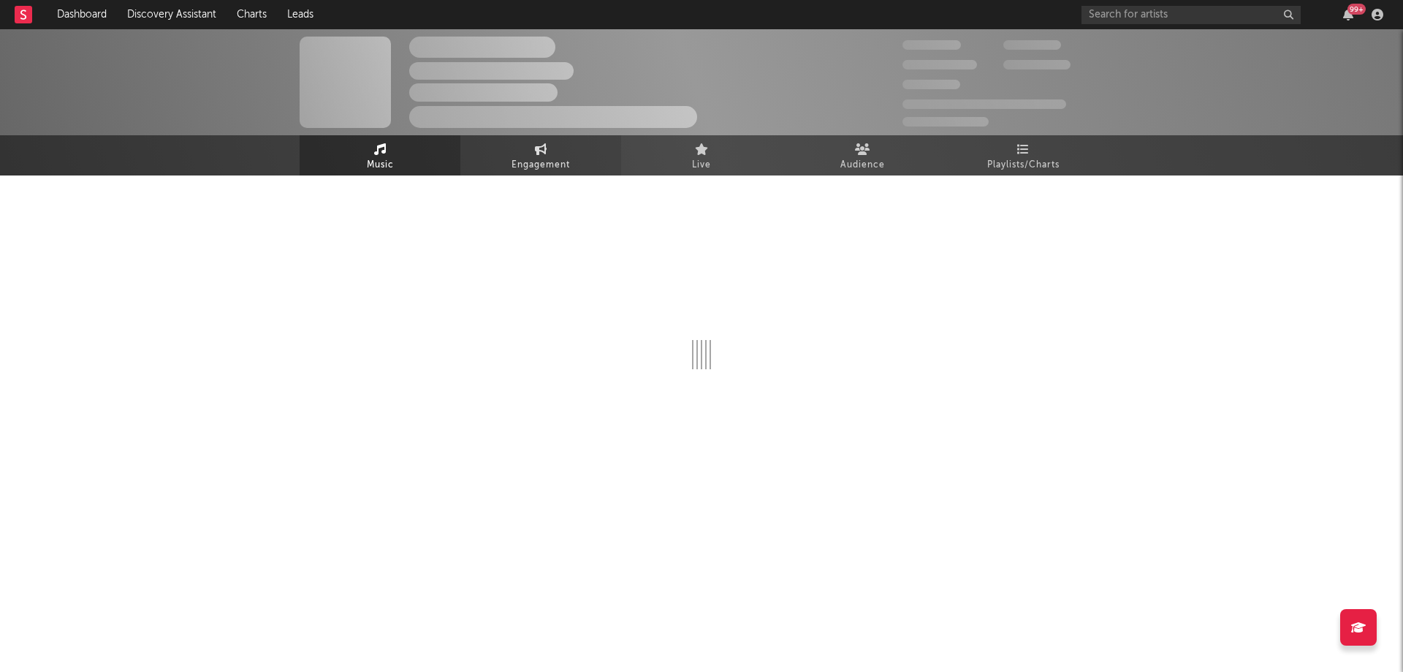
select select "6m"
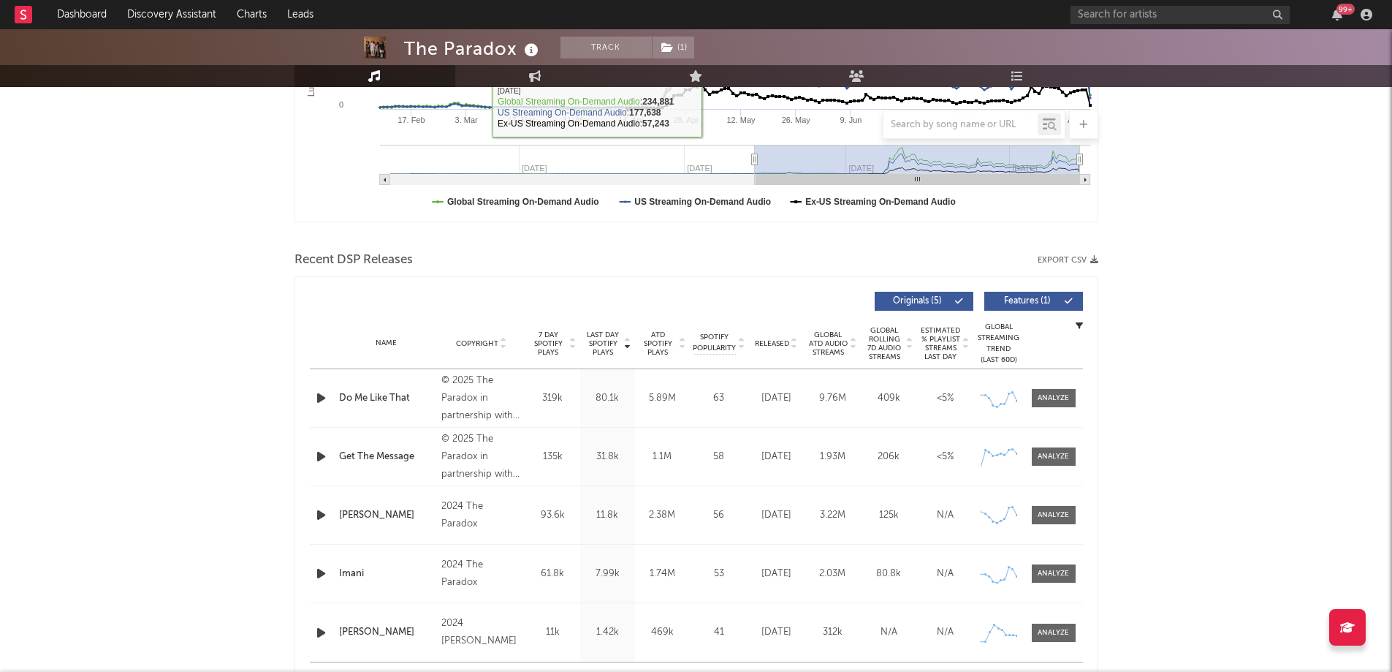
scroll to position [439, 0]
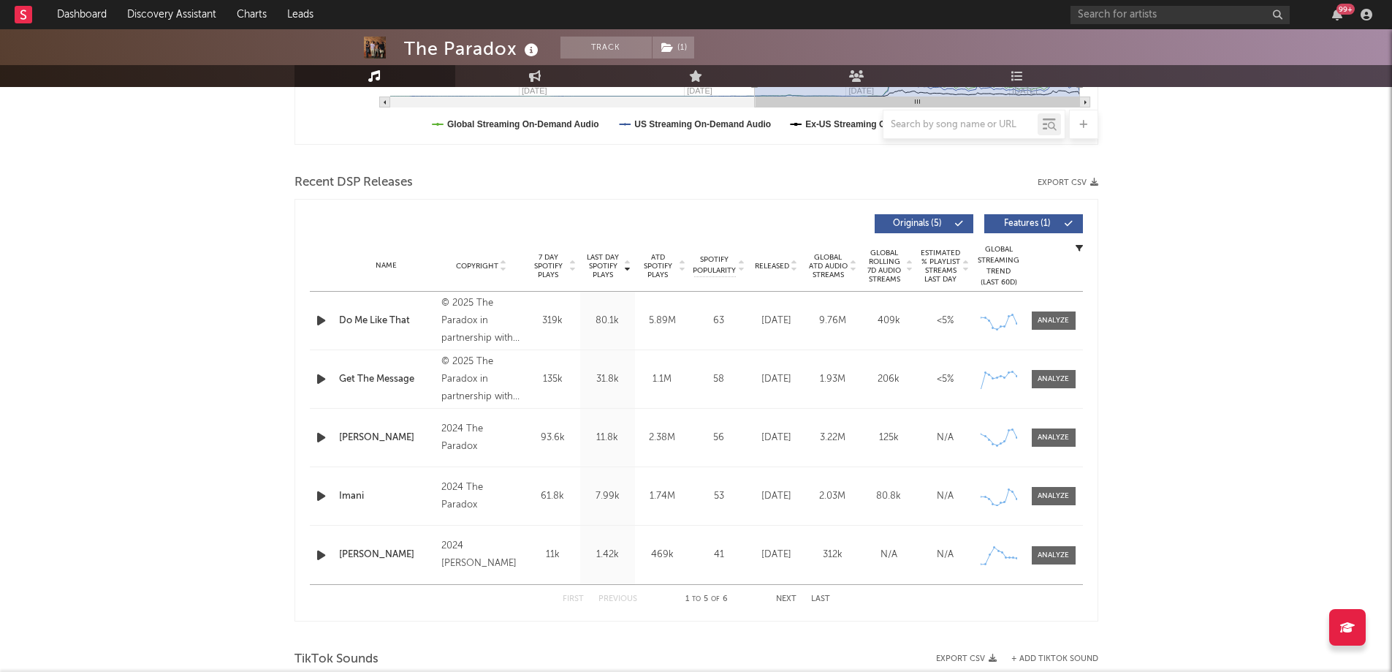
click at [773, 263] on span "Released" at bounding box center [772, 266] width 34 height 9
click at [1064, 312] on span at bounding box center [1054, 320] width 44 height 18
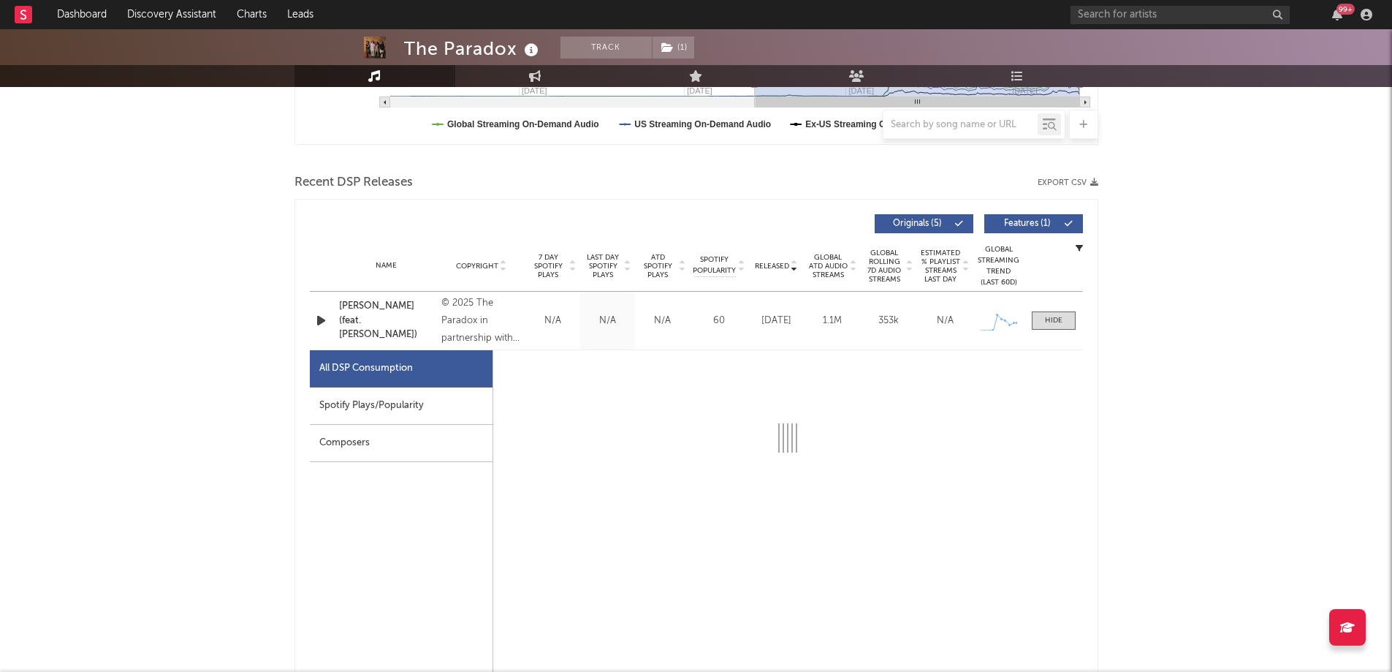
select select "1w"
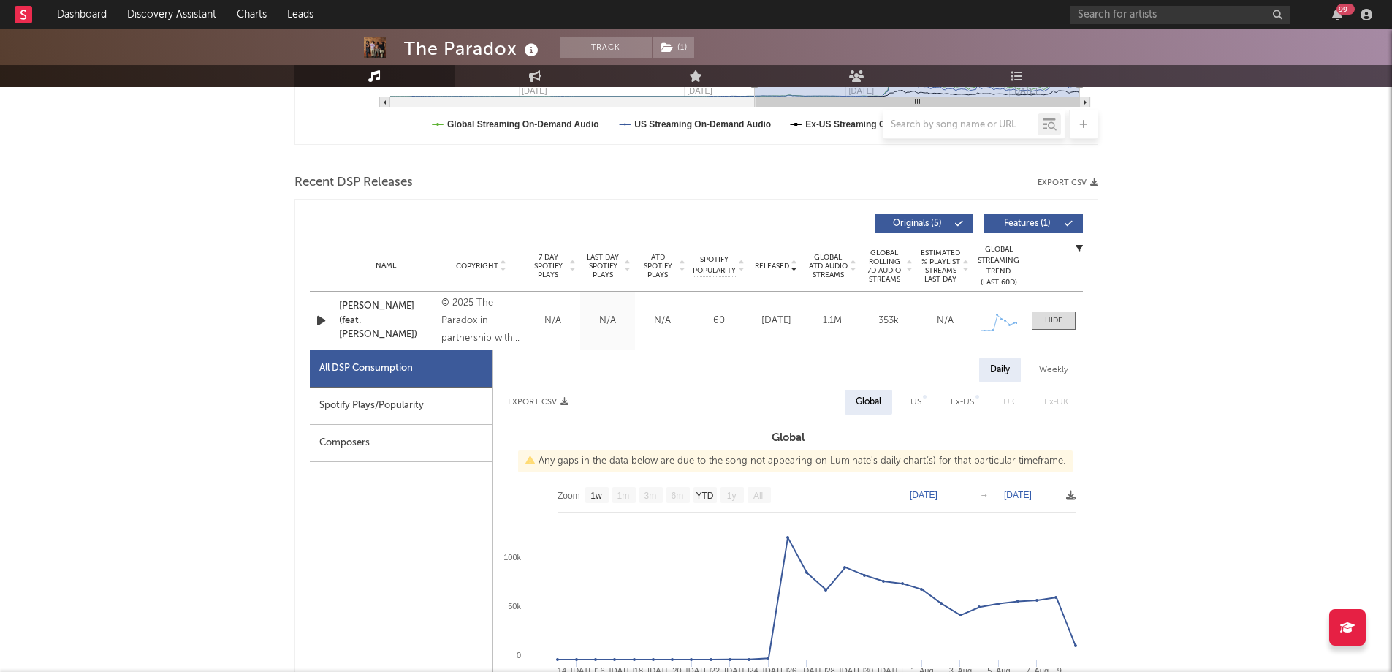
click at [455, 413] on div "Spotify Plays/Popularity" at bounding box center [401, 405] width 183 height 37
select select "1w"
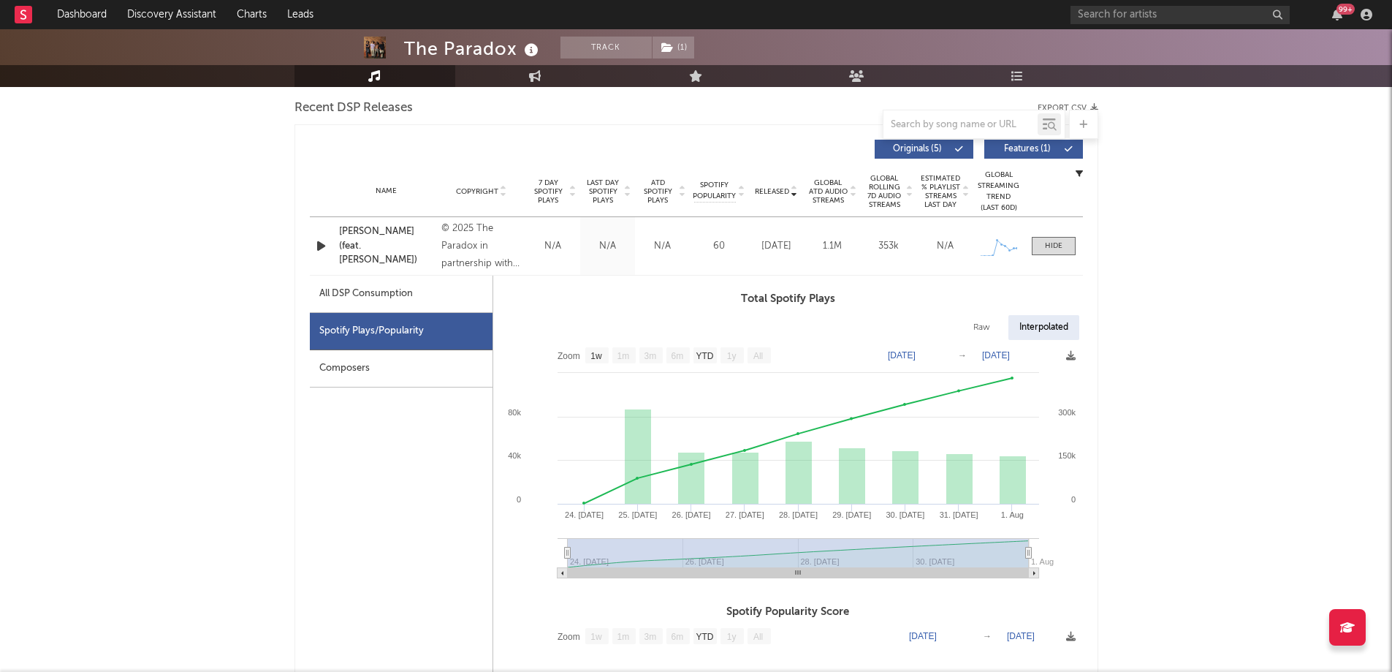
scroll to position [512, 0]
click at [1054, 246] on div at bounding box center [1054, 247] width 18 height 11
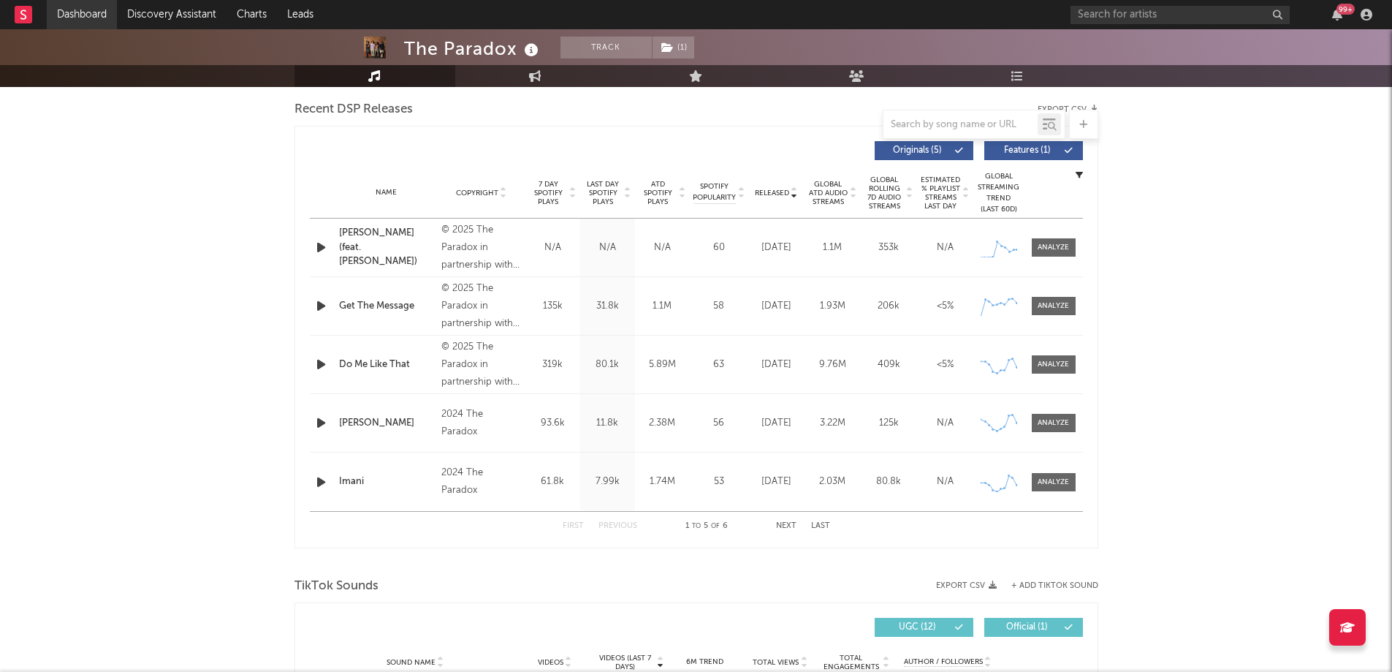
click at [48, 12] on link "Dashboard" at bounding box center [82, 14] width 70 height 29
